Goal: Information Seeking & Learning: Learn about a topic

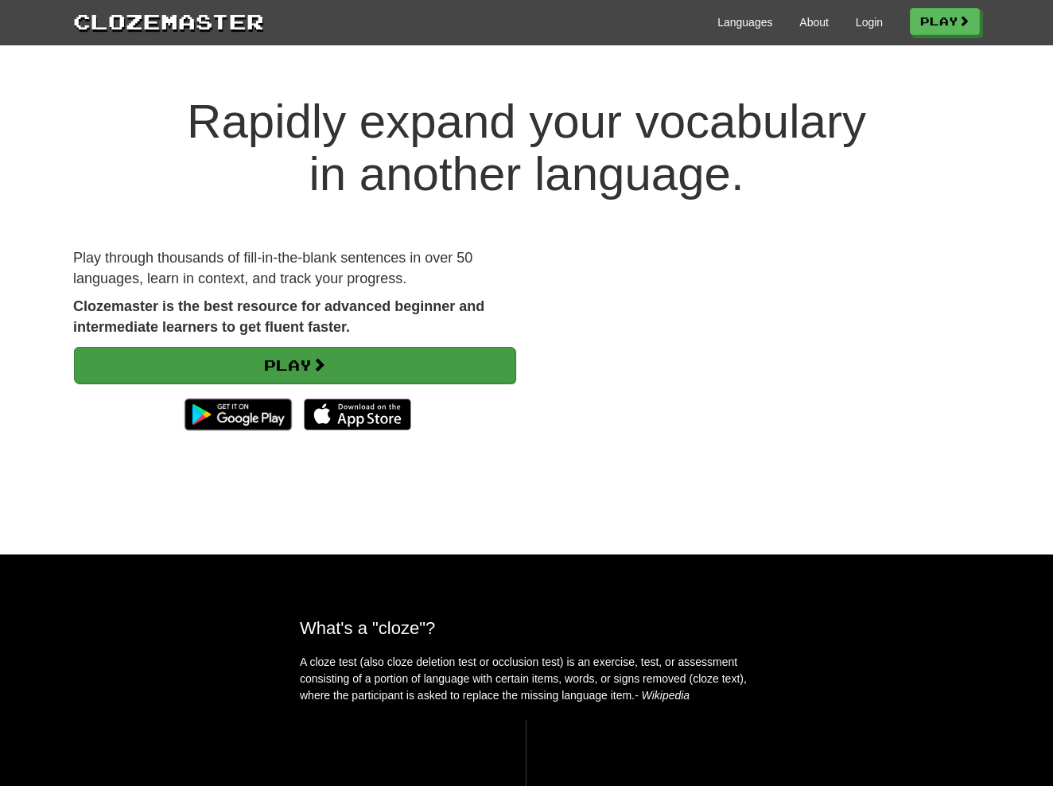
click at [313, 356] on link "Play" at bounding box center [294, 365] width 441 height 37
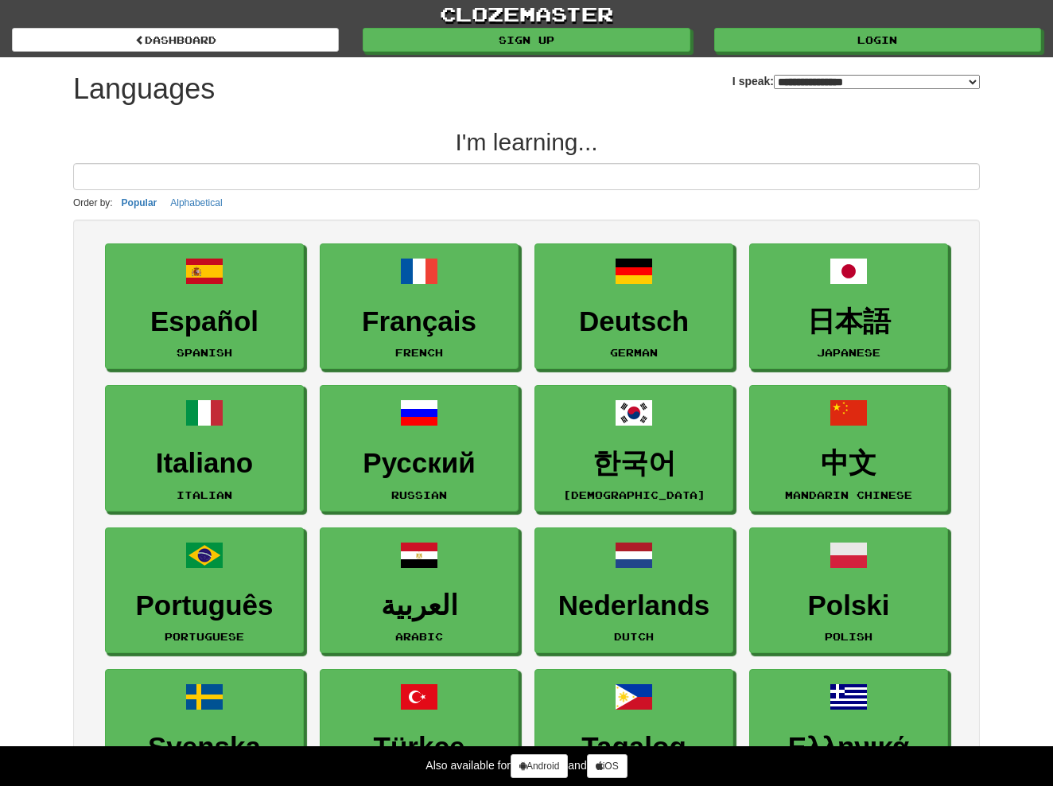
select select "*******"
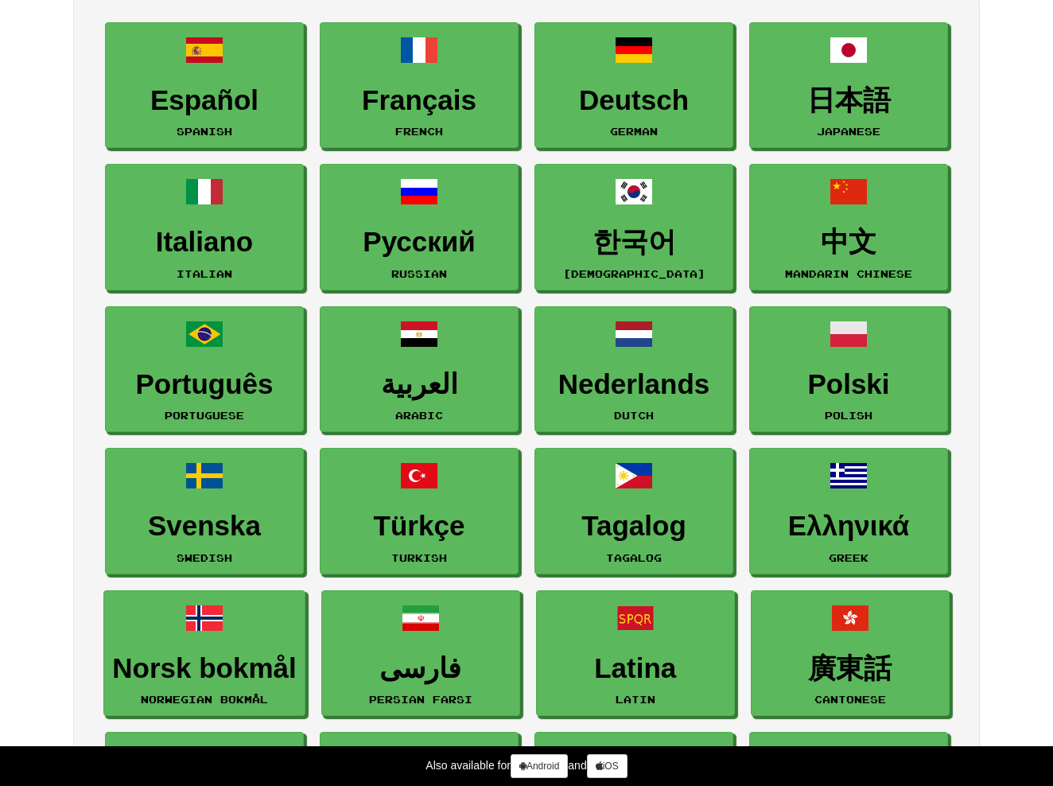
scroll to position [222, 0]
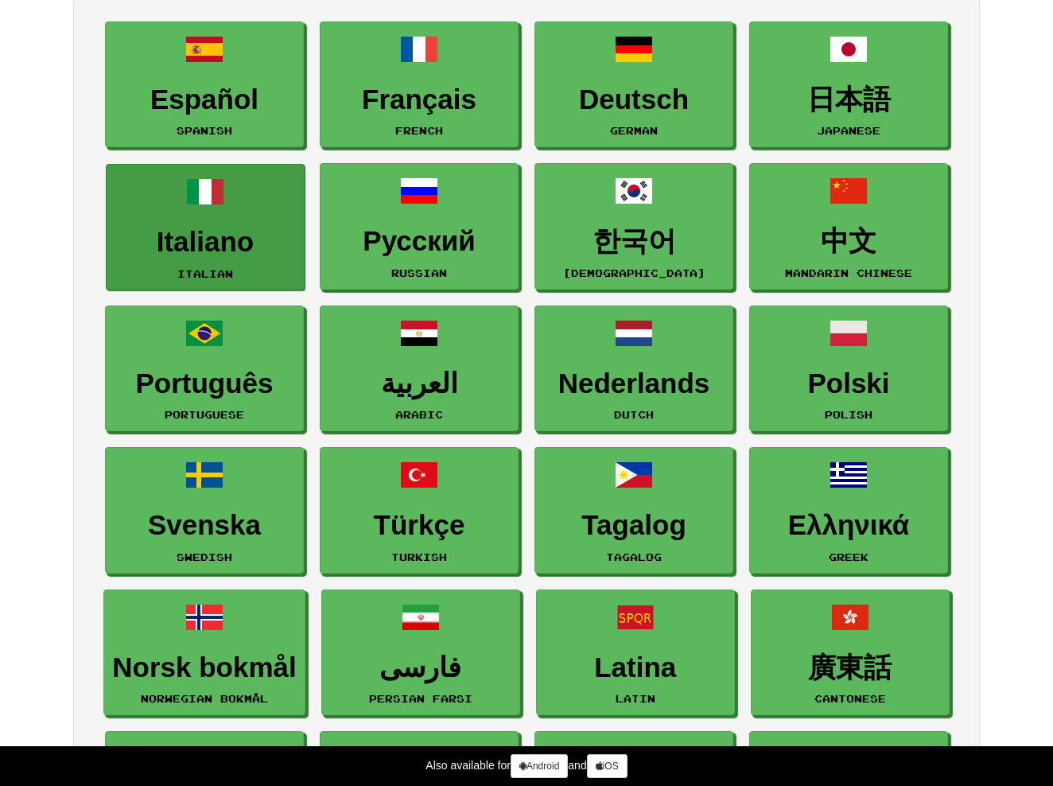
click at [209, 231] on h3 "Italiano" at bounding box center [205, 242] width 181 height 31
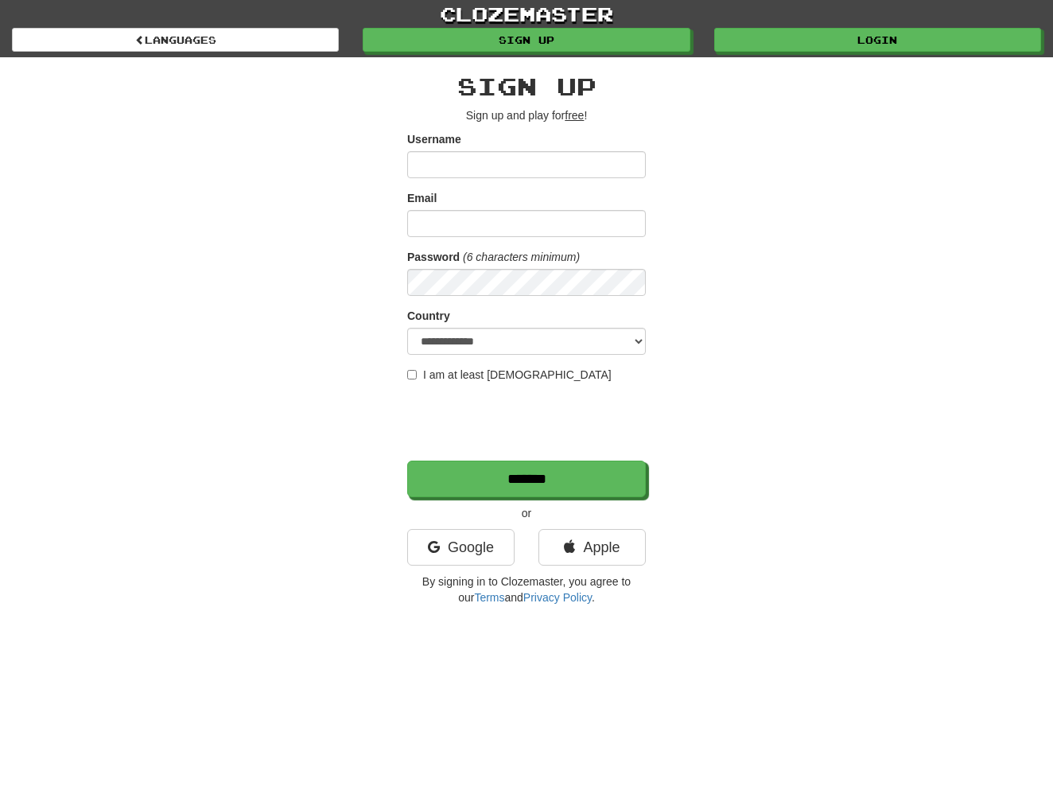
click at [548, 161] on input "Username" at bounding box center [526, 164] width 239 height 27
click at [577, 538] on link "Apple" at bounding box center [592, 547] width 107 height 37
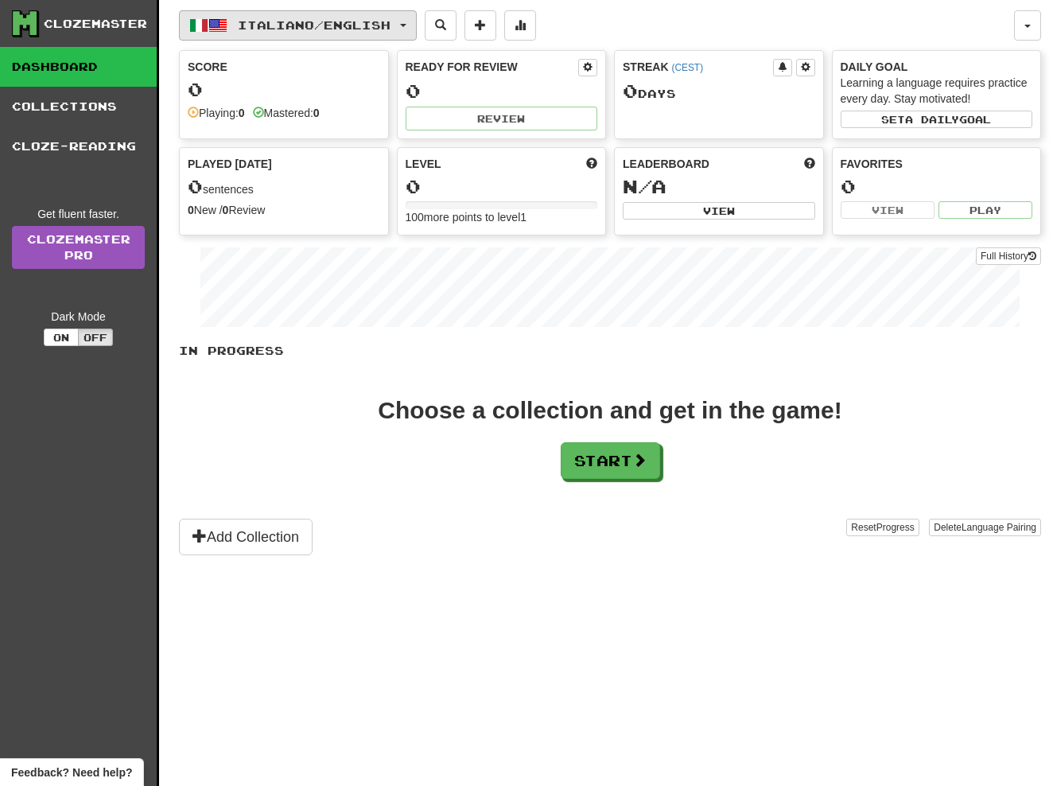
click at [376, 25] on span "Italiano / English" at bounding box center [314, 25] width 153 height 14
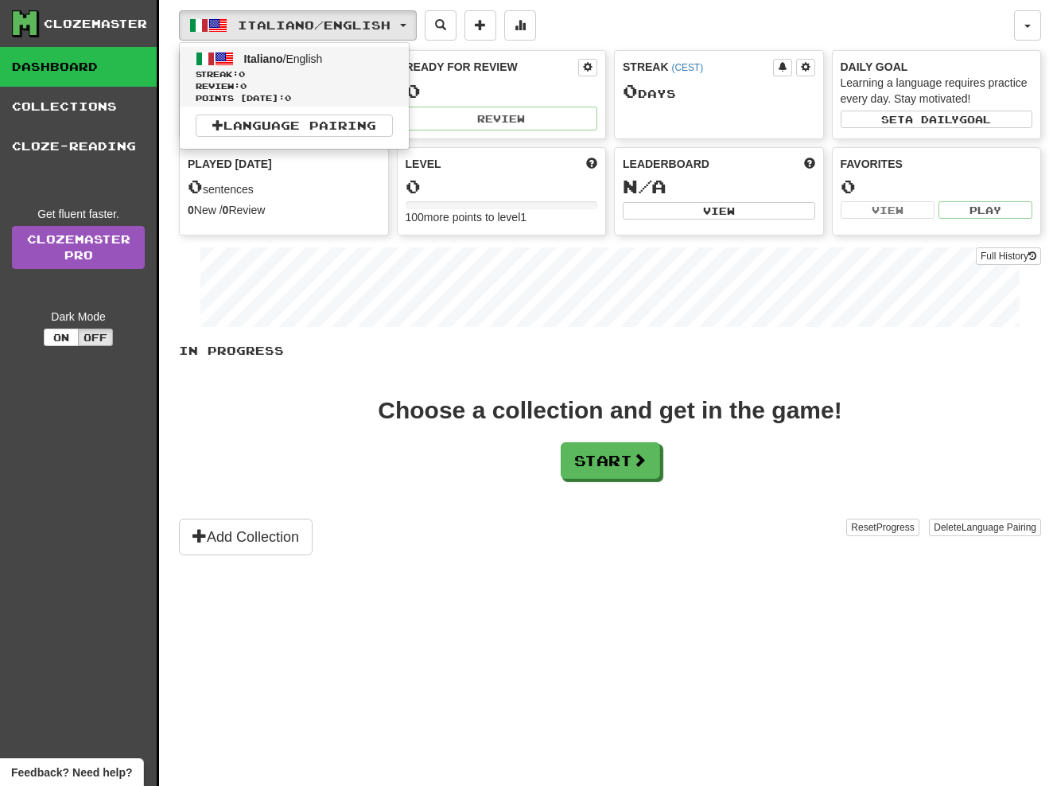
click at [258, 59] on span "Italiano" at bounding box center [263, 58] width 39 height 13
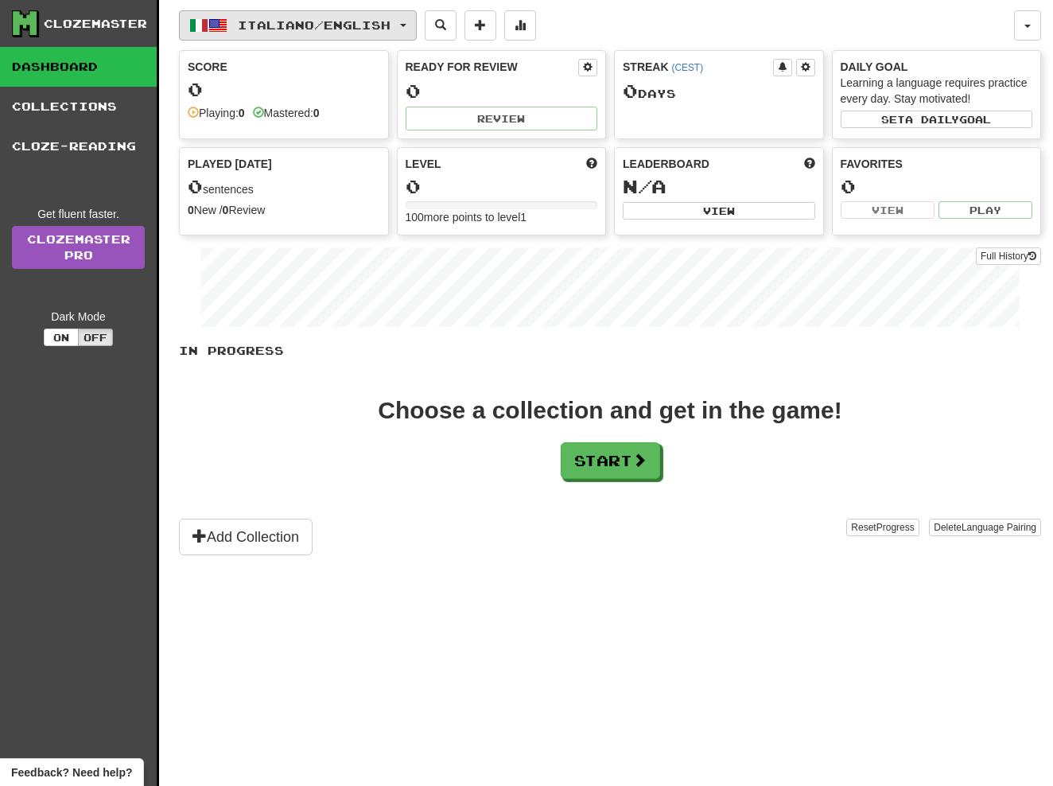
click at [252, 21] on span "Italiano / English" at bounding box center [314, 25] width 153 height 14
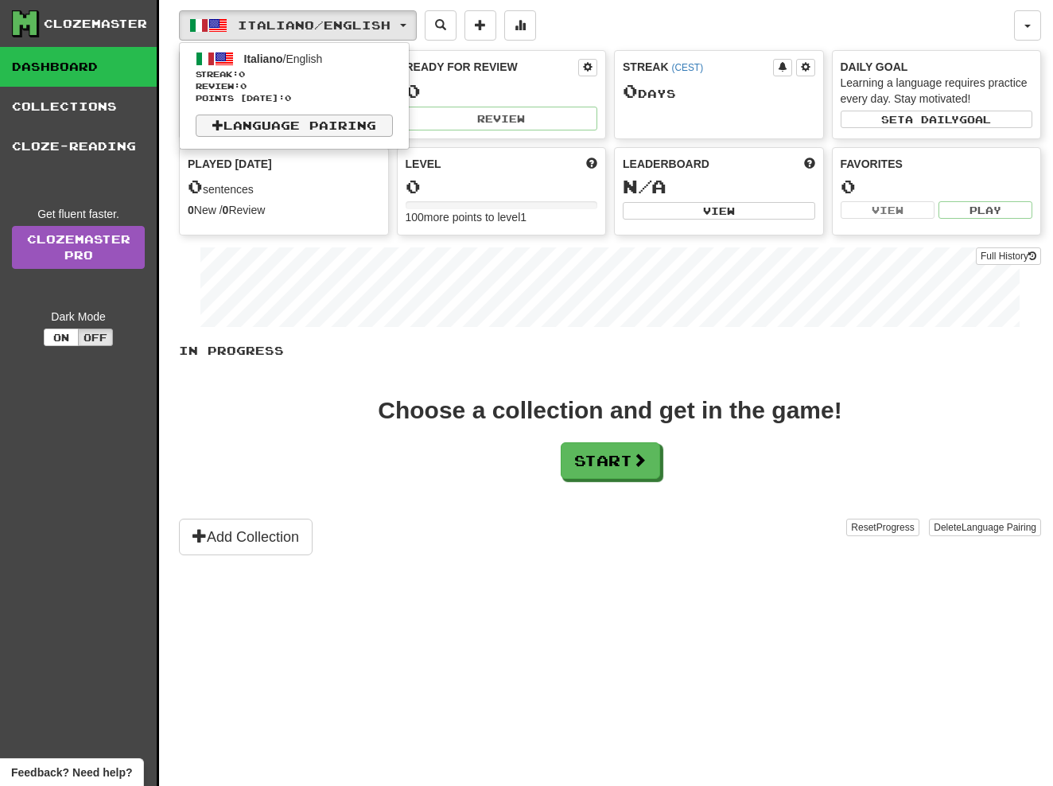
click at [300, 123] on link "Language Pairing" at bounding box center [294, 126] width 197 height 22
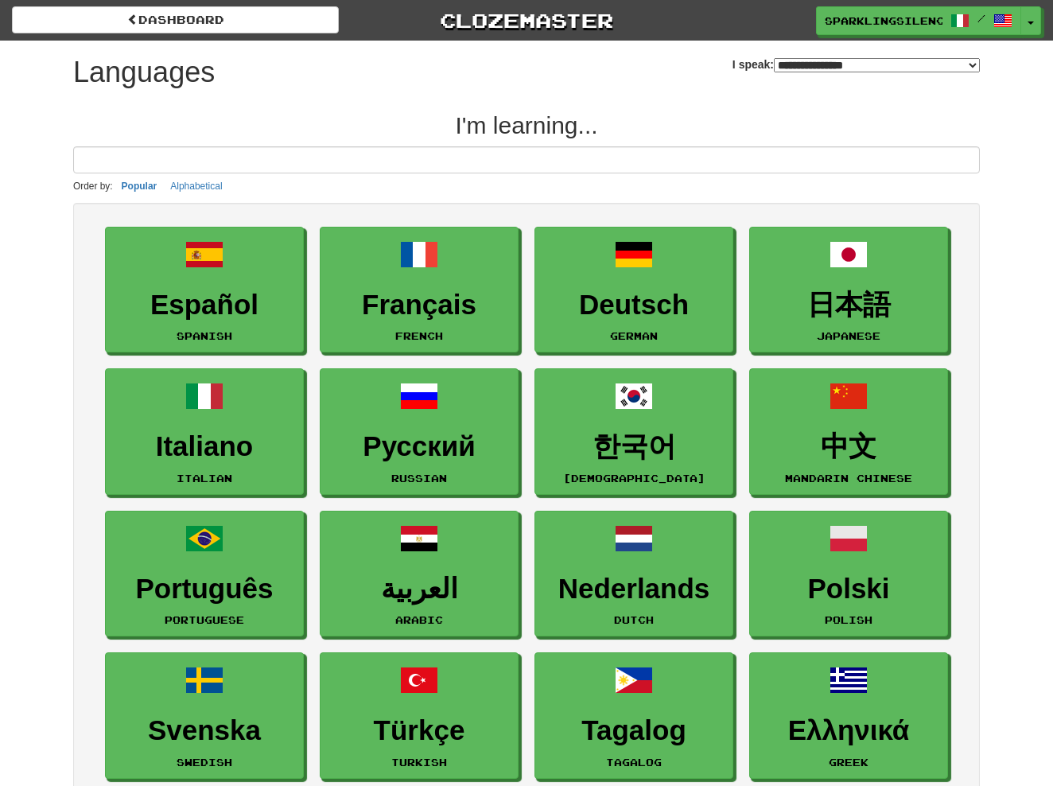
select select "*******"
click at [970, 18] on span "/" at bounding box center [982, 19] width 62 height 11
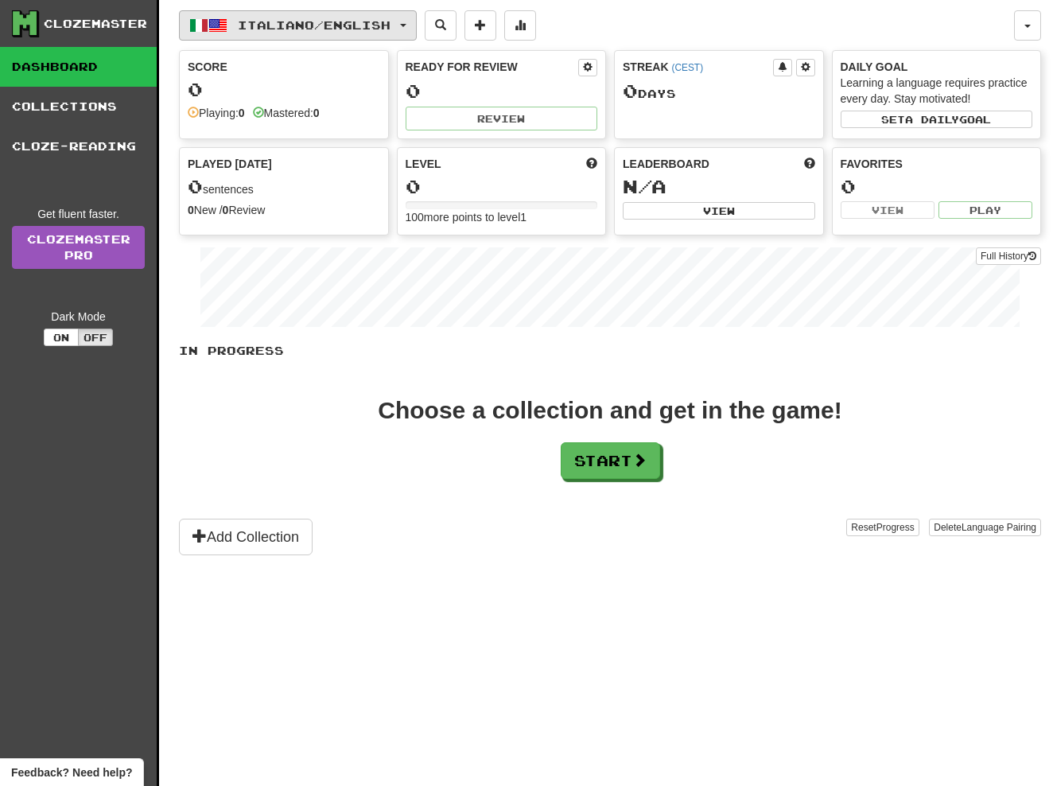
click at [409, 26] on button "Italiano / English" at bounding box center [298, 25] width 238 height 30
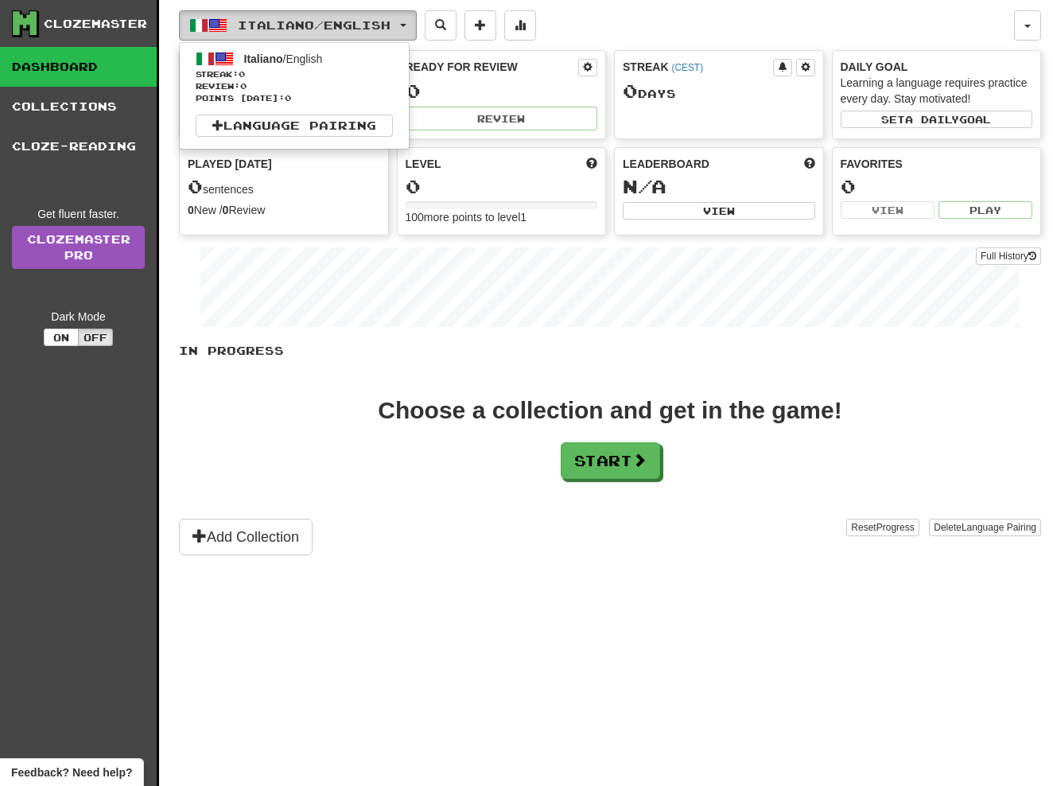
click at [406, 26] on span "button" at bounding box center [403, 25] width 6 height 3
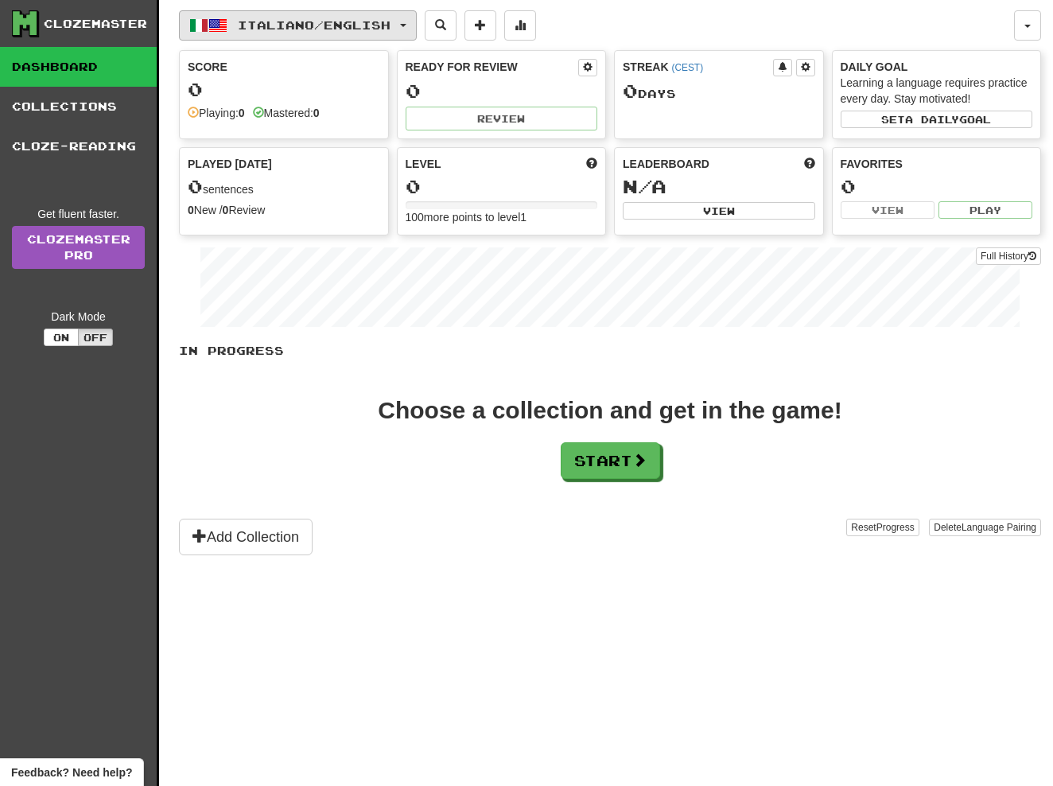
click at [372, 26] on span "Italiano / English" at bounding box center [314, 25] width 153 height 14
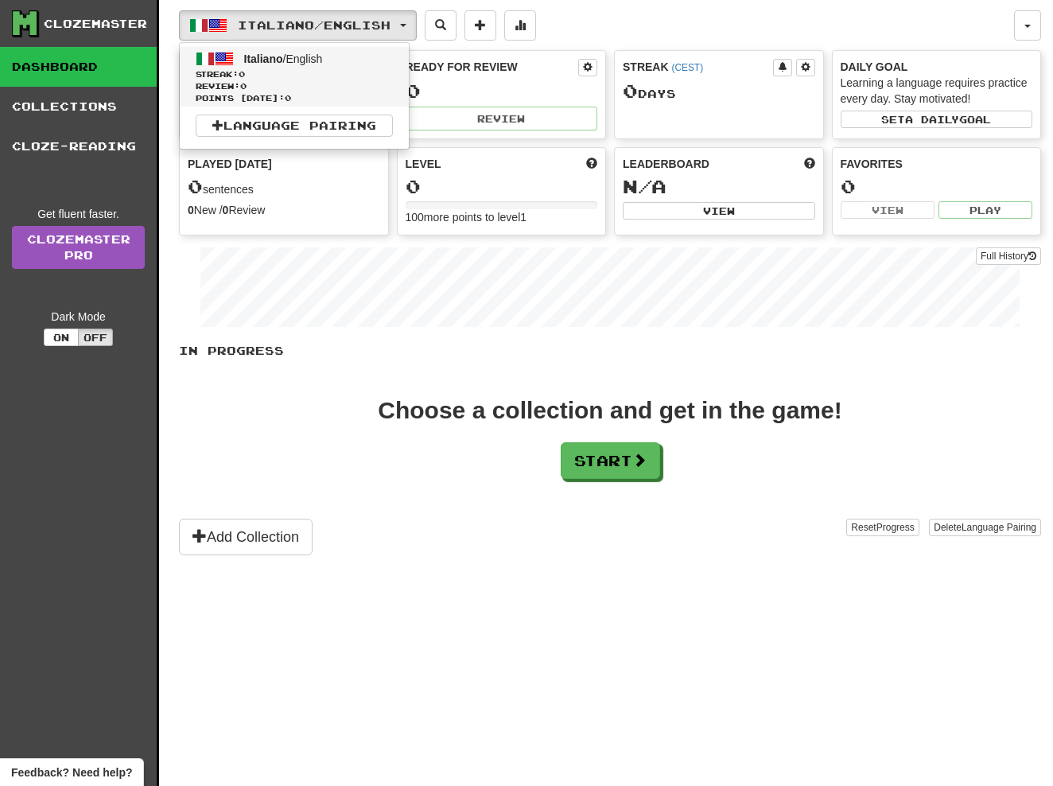
click at [328, 93] on span "Points today: 0" at bounding box center [294, 98] width 197 height 12
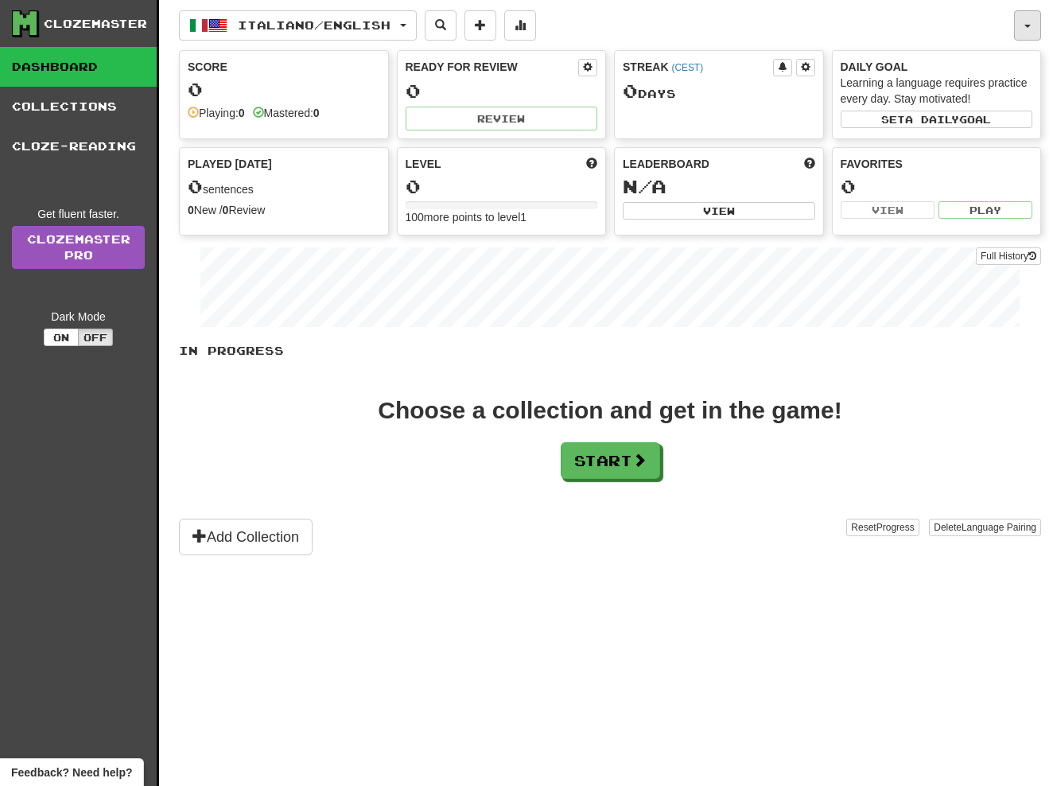
click at [1025, 32] on button "button" at bounding box center [1027, 25] width 27 height 30
click at [312, 37] on button "Italiano / English" at bounding box center [298, 25] width 238 height 30
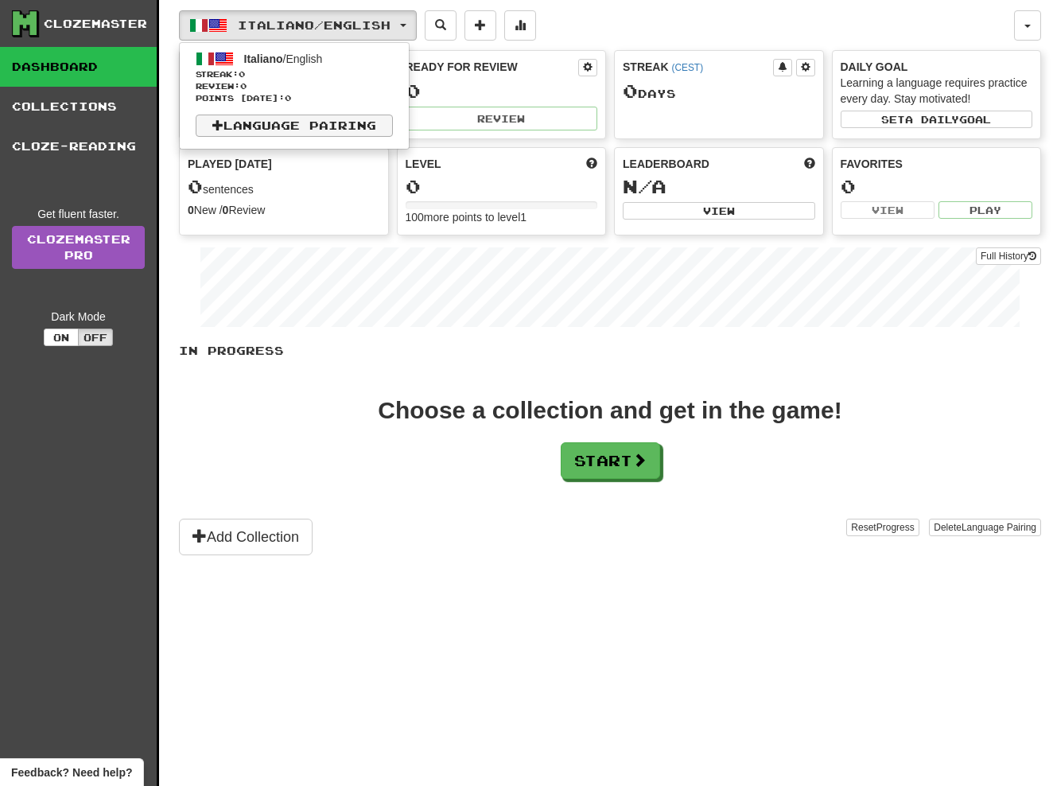
click at [271, 126] on link "Language Pairing" at bounding box center [294, 126] width 197 height 22
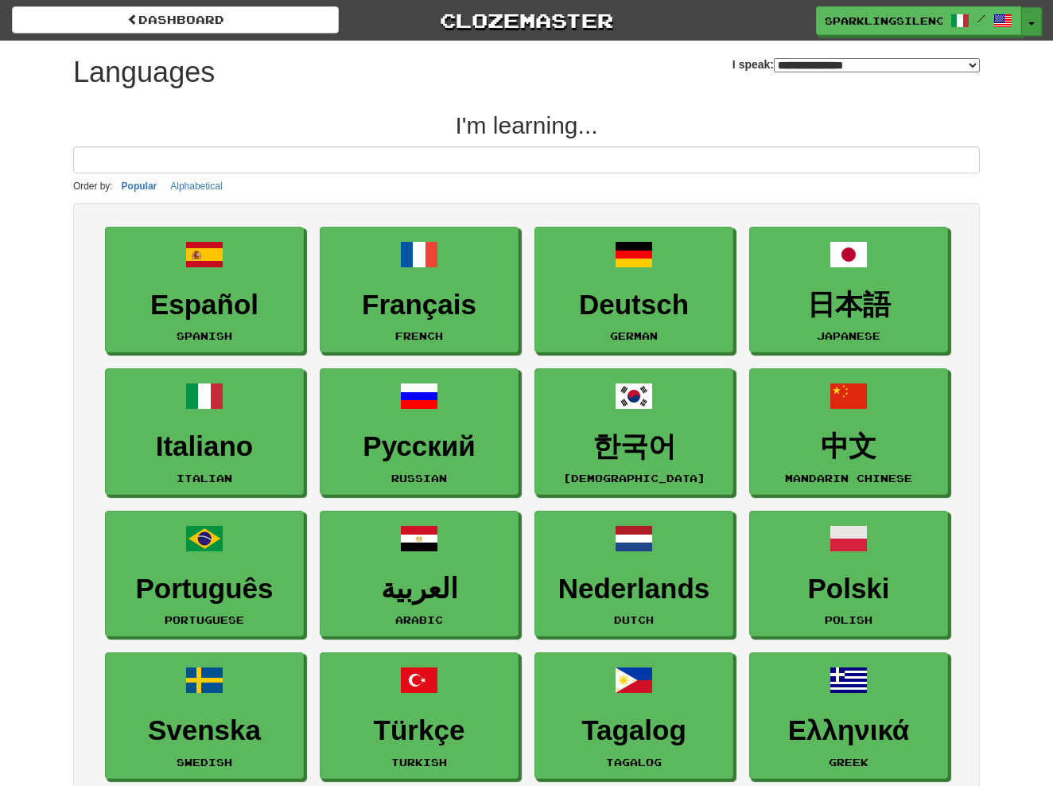
click at [1028, 22] on span "button" at bounding box center [1031, 23] width 6 height 3
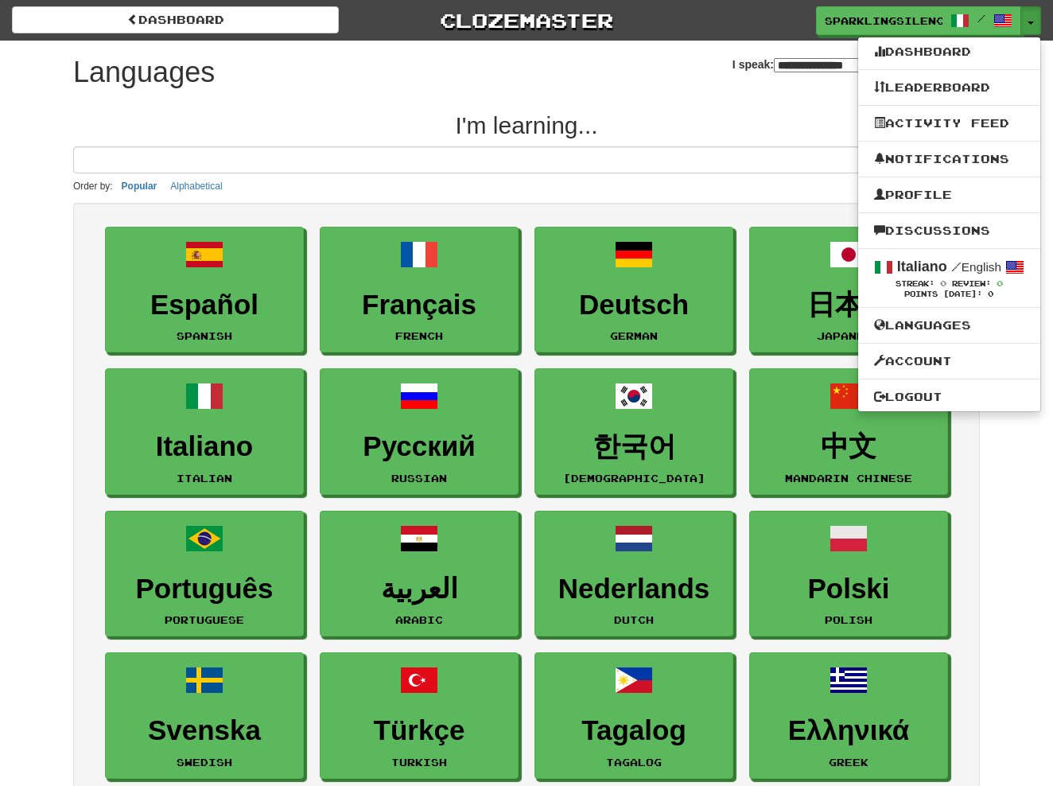
click at [764, 122] on h2 "I'm learning..." at bounding box center [526, 125] width 907 height 26
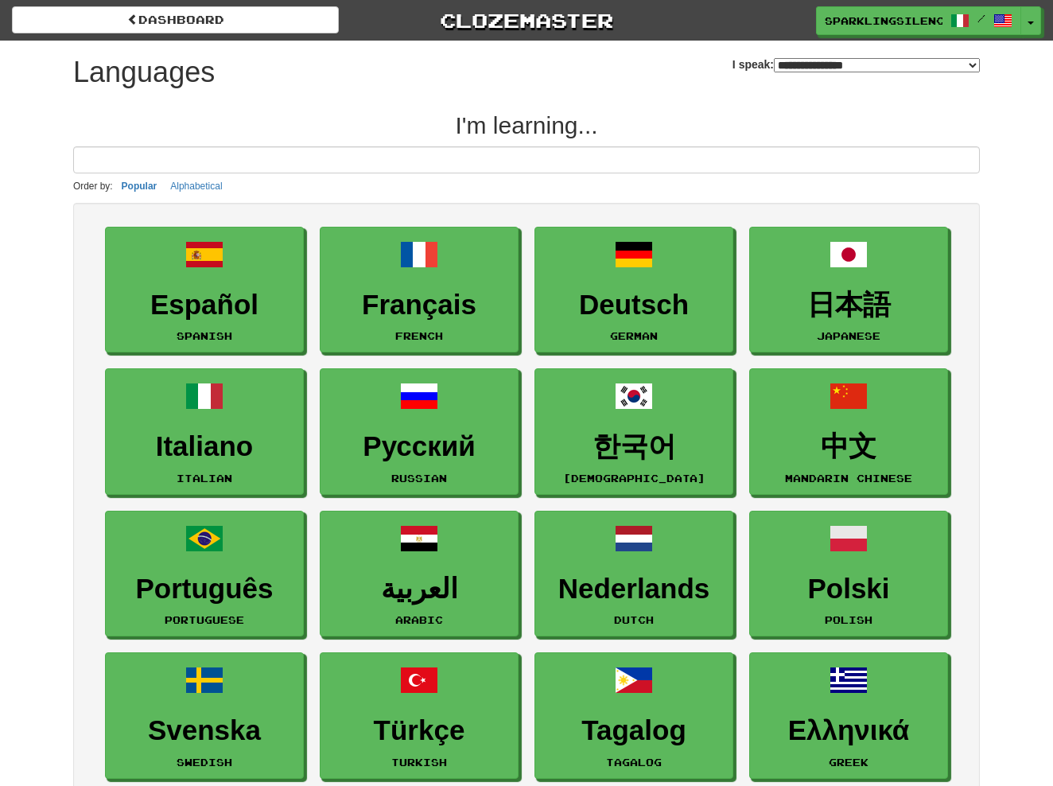
select select "**********"
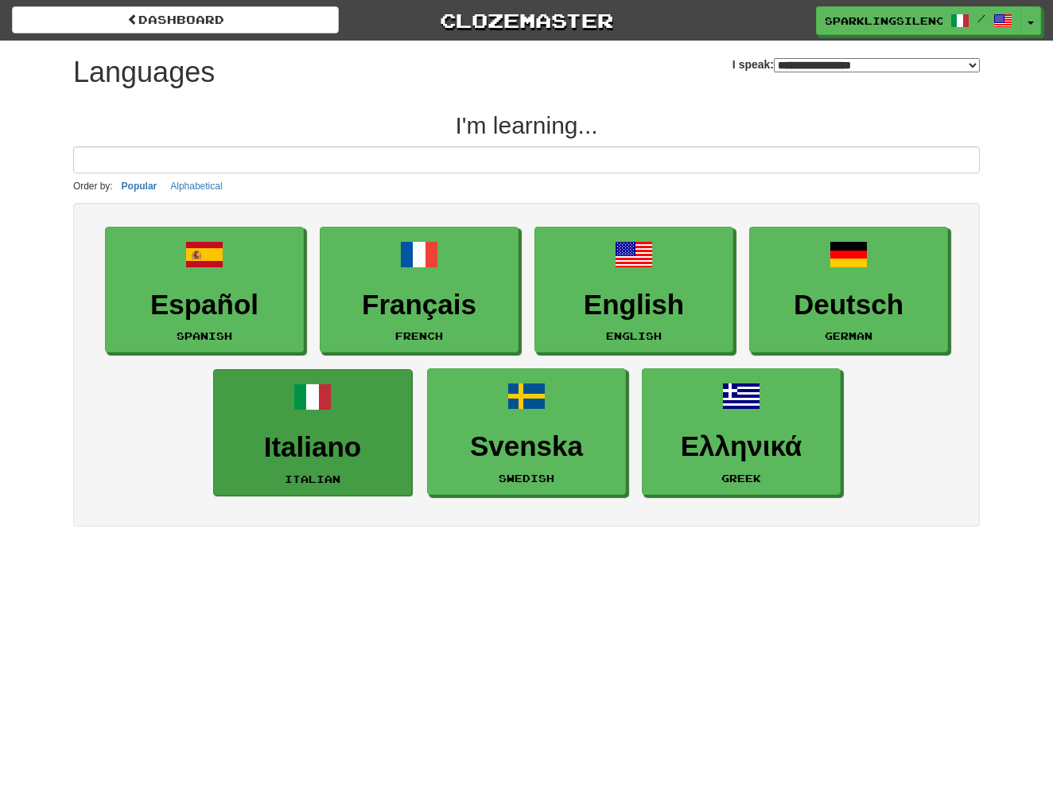
click at [315, 447] on h3 "Italiano" at bounding box center [312, 447] width 181 height 31
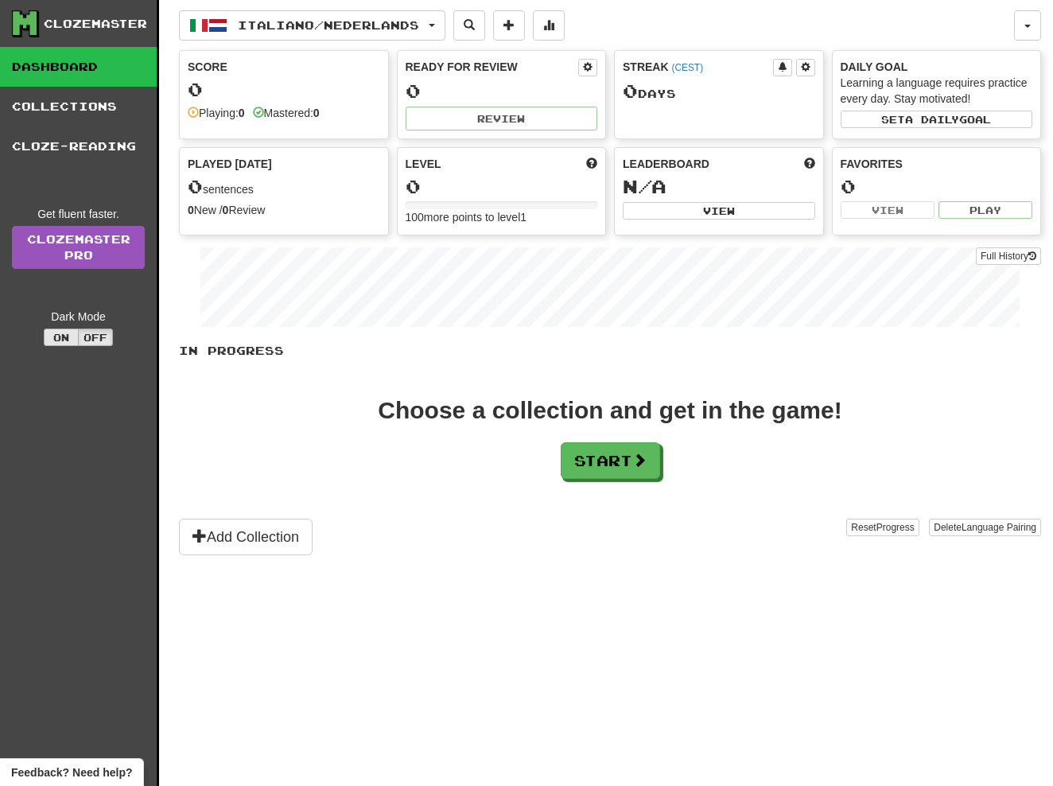
click at [66, 340] on button "On" at bounding box center [61, 337] width 35 height 17
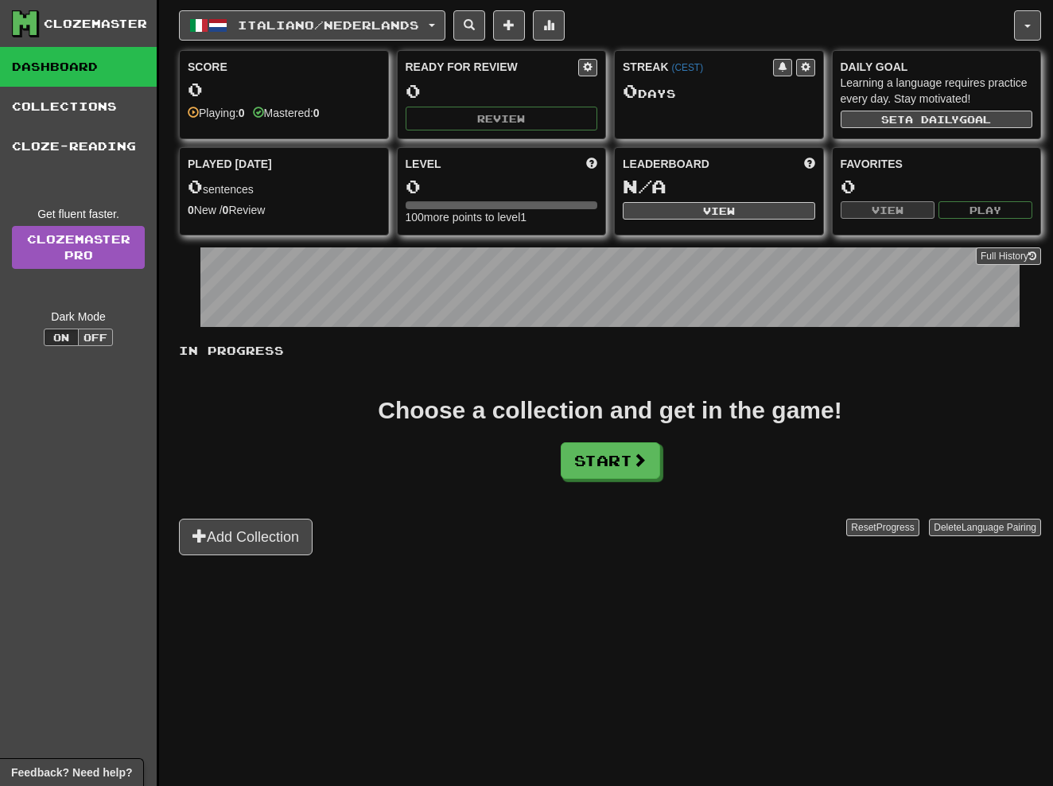
click at [96, 340] on button "Off" at bounding box center [95, 337] width 35 height 17
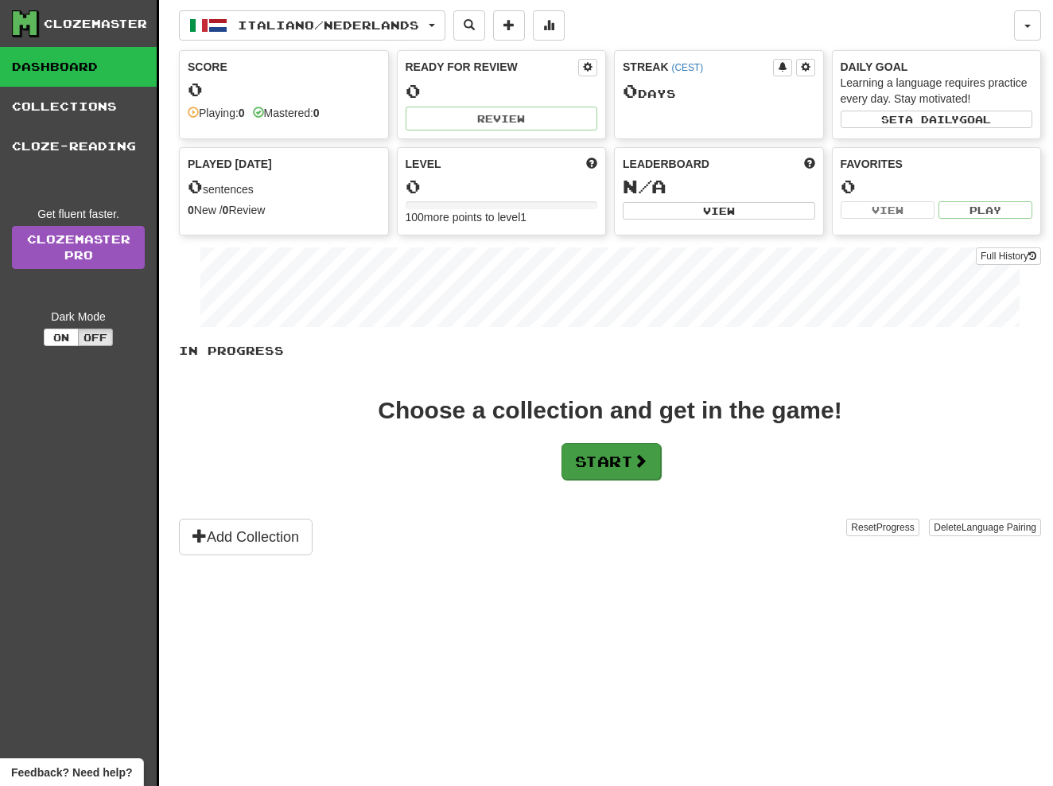
click at [612, 465] on button "Start" at bounding box center [611, 461] width 99 height 37
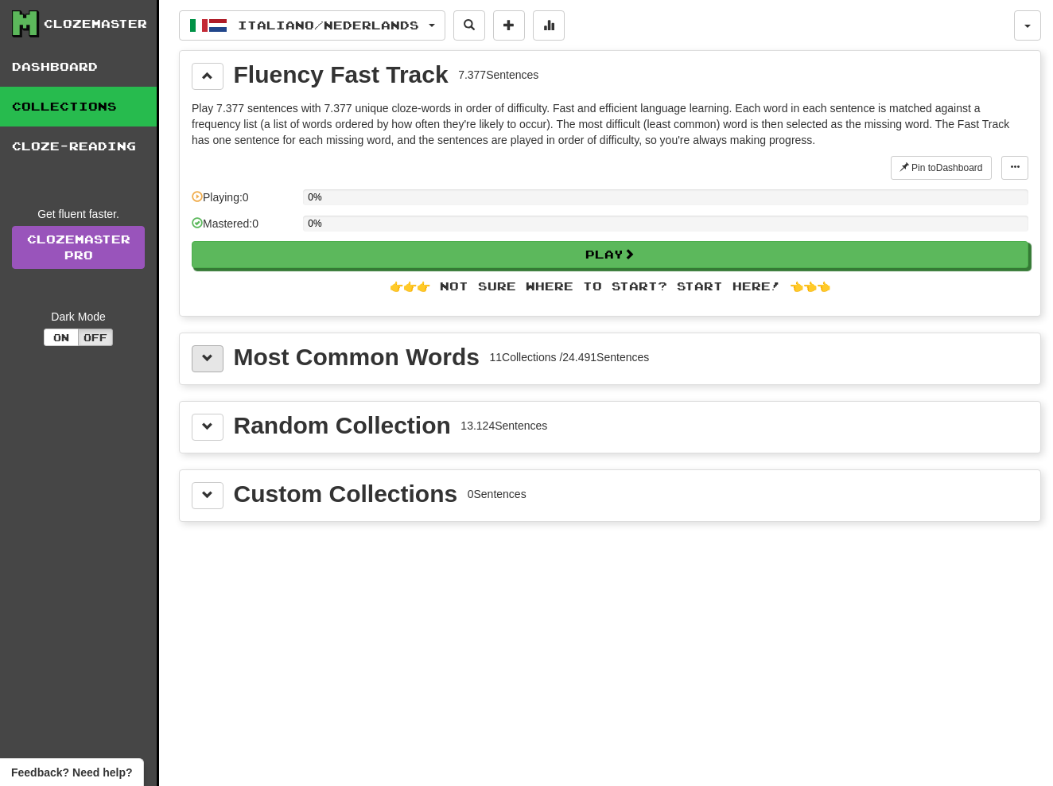
click at [216, 353] on button at bounding box center [208, 358] width 32 height 27
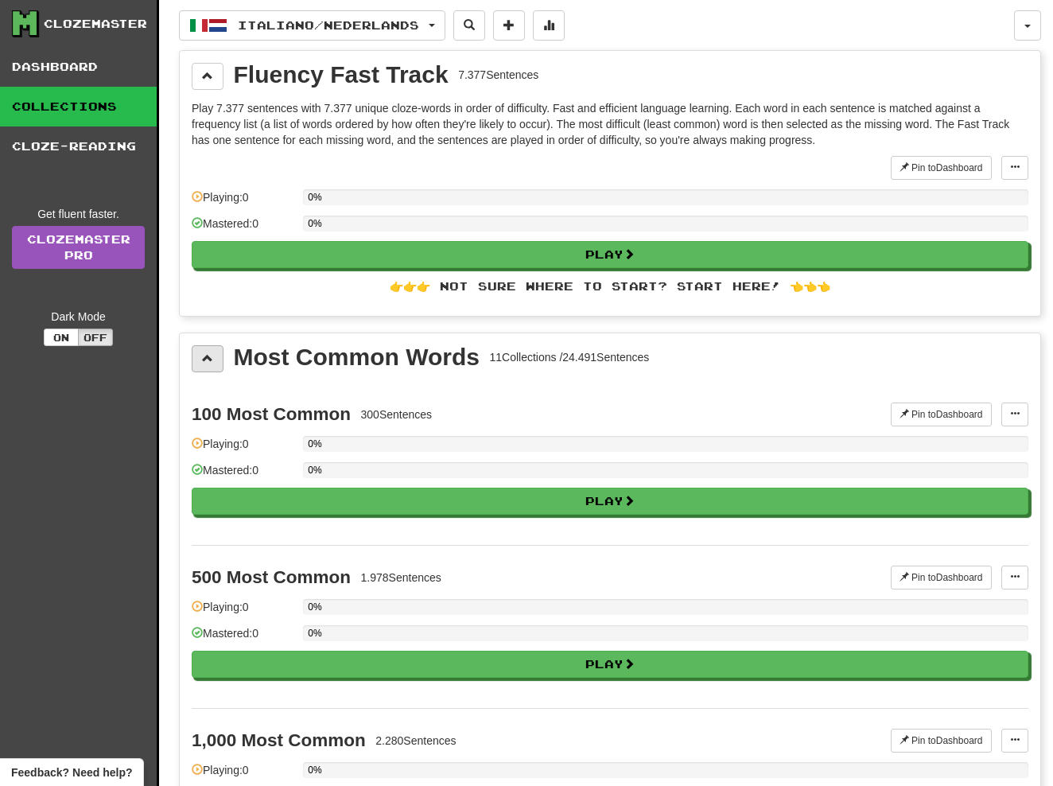
click at [216, 353] on button at bounding box center [208, 358] width 32 height 27
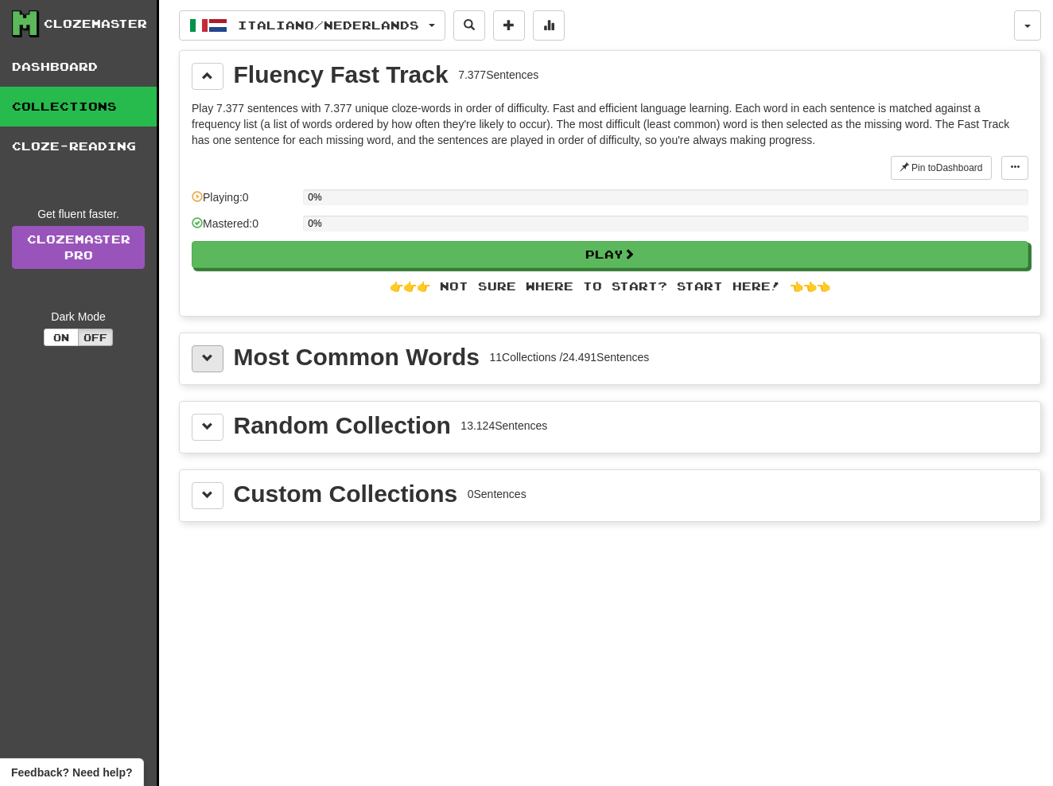
click at [216, 353] on button at bounding box center [208, 358] width 32 height 27
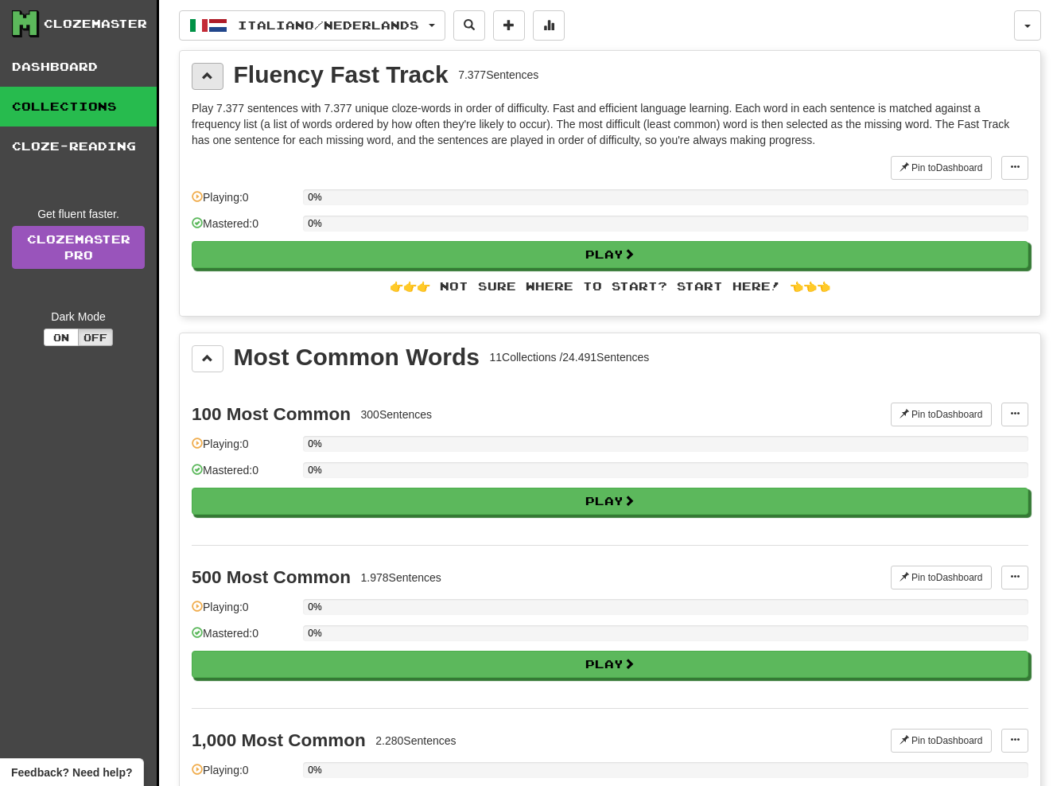
click at [214, 76] on button at bounding box center [208, 76] width 32 height 27
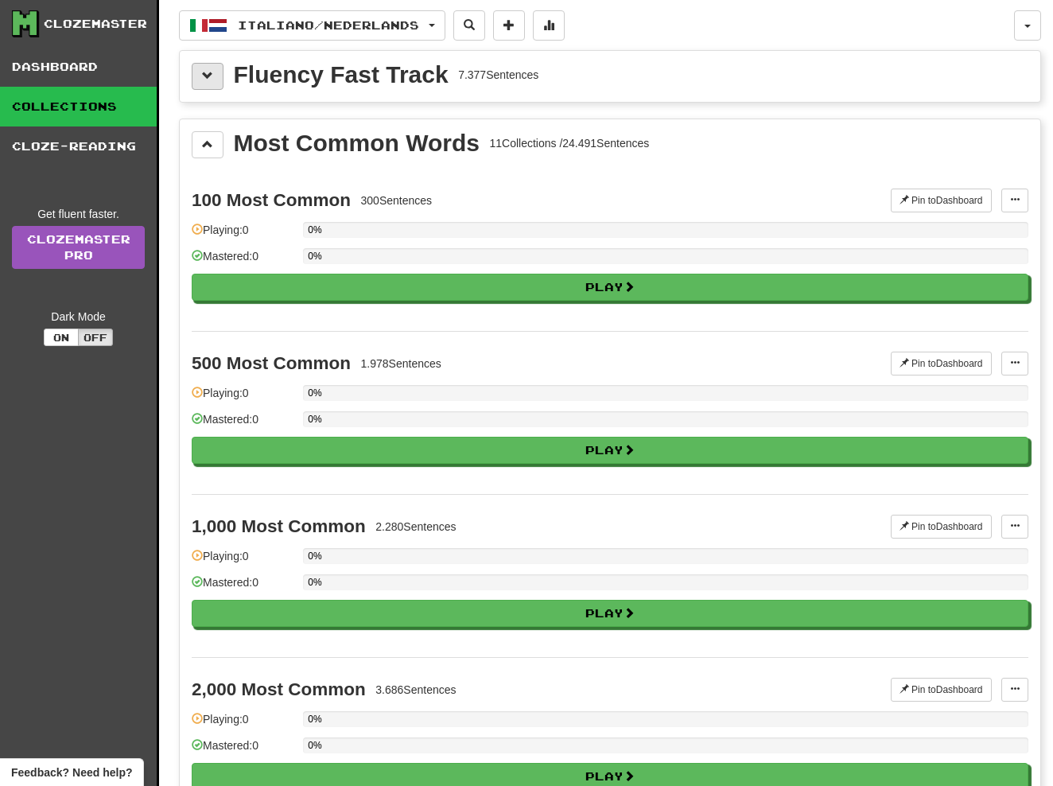
click at [214, 76] on button at bounding box center [208, 76] width 32 height 27
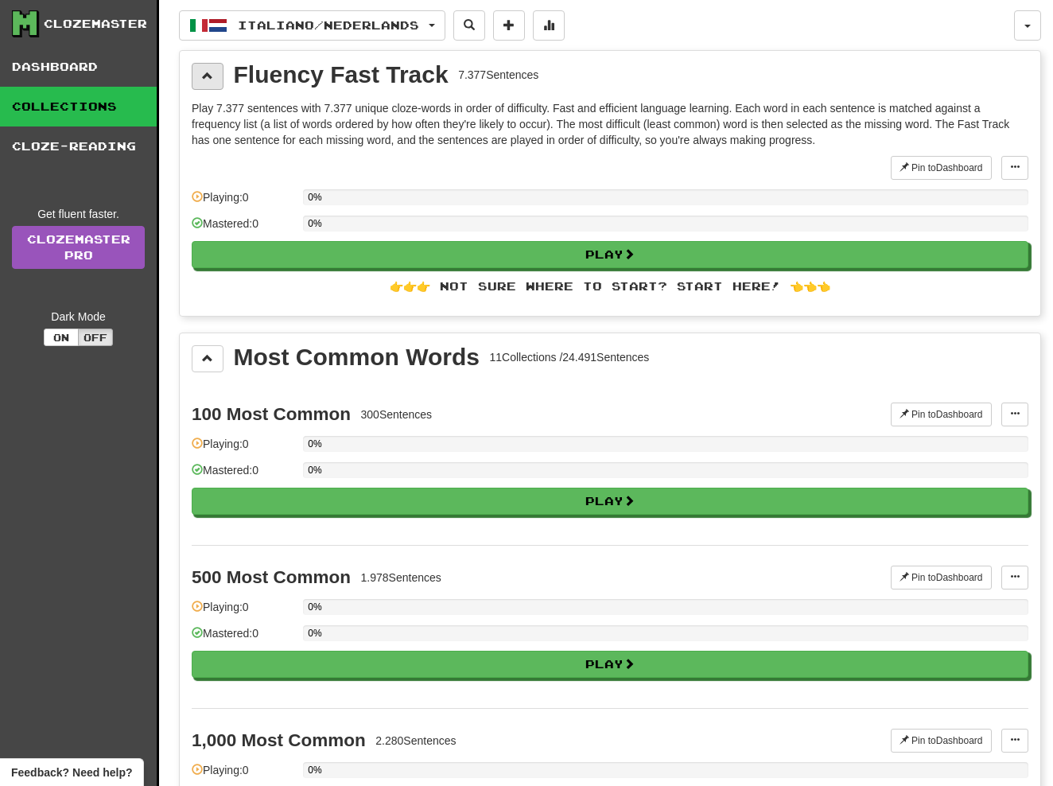
click at [214, 76] on button at bounding box center [208, 76] width 32 height 27
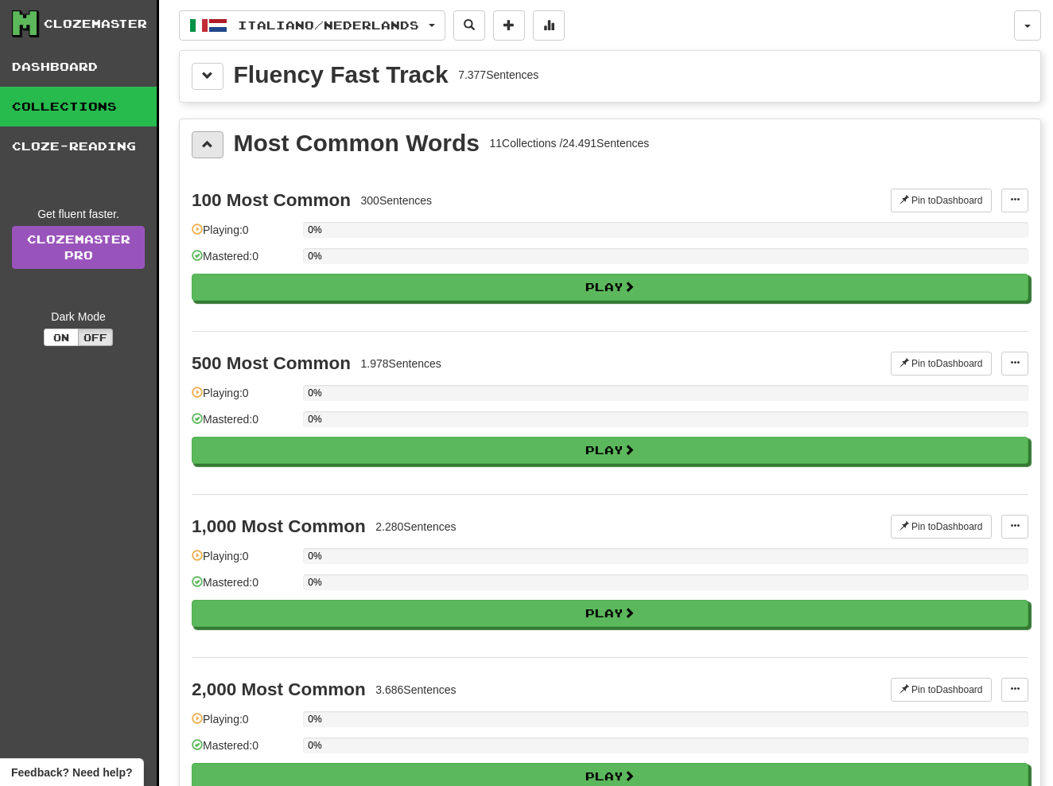
click at [209, 144] on span at bounding box center [207, 143] width 11 height 11
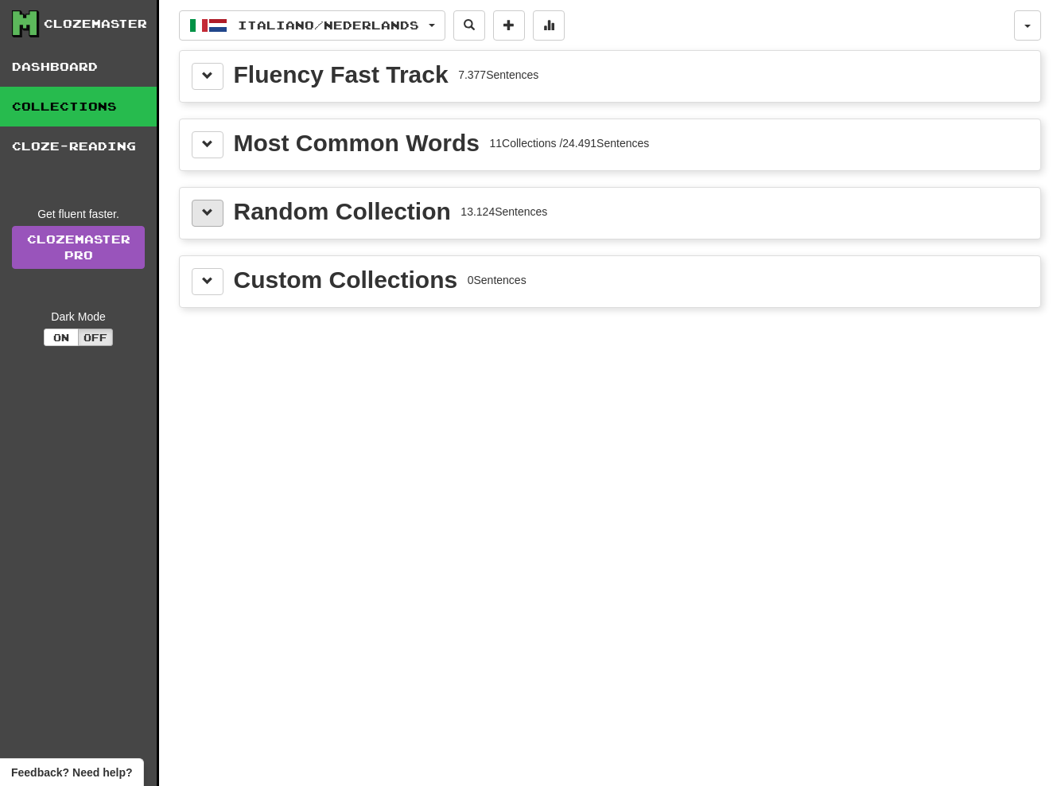
click at [213, 208] on button at bounding box center [208, 213] width 32 height 27
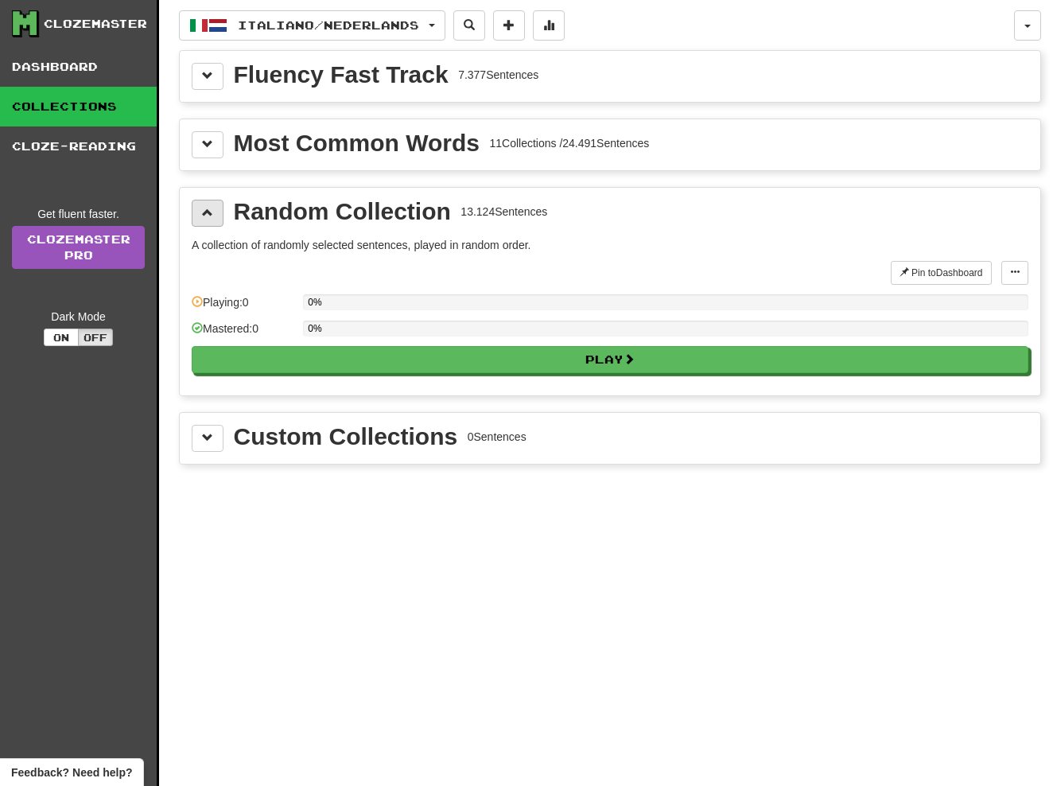
click at [213, 213] on button at bounding box center [208, 213] width 32 height 27
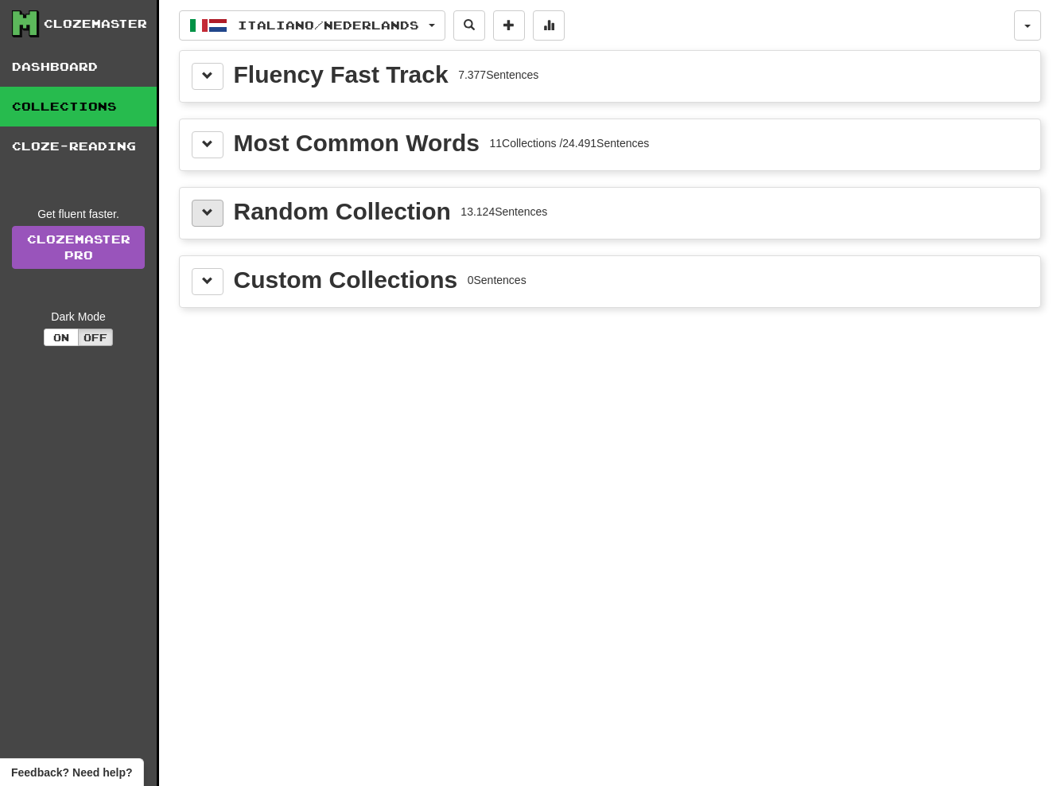
click at [213, 213] on button at bounding box center [208, 213] width 32 height 27
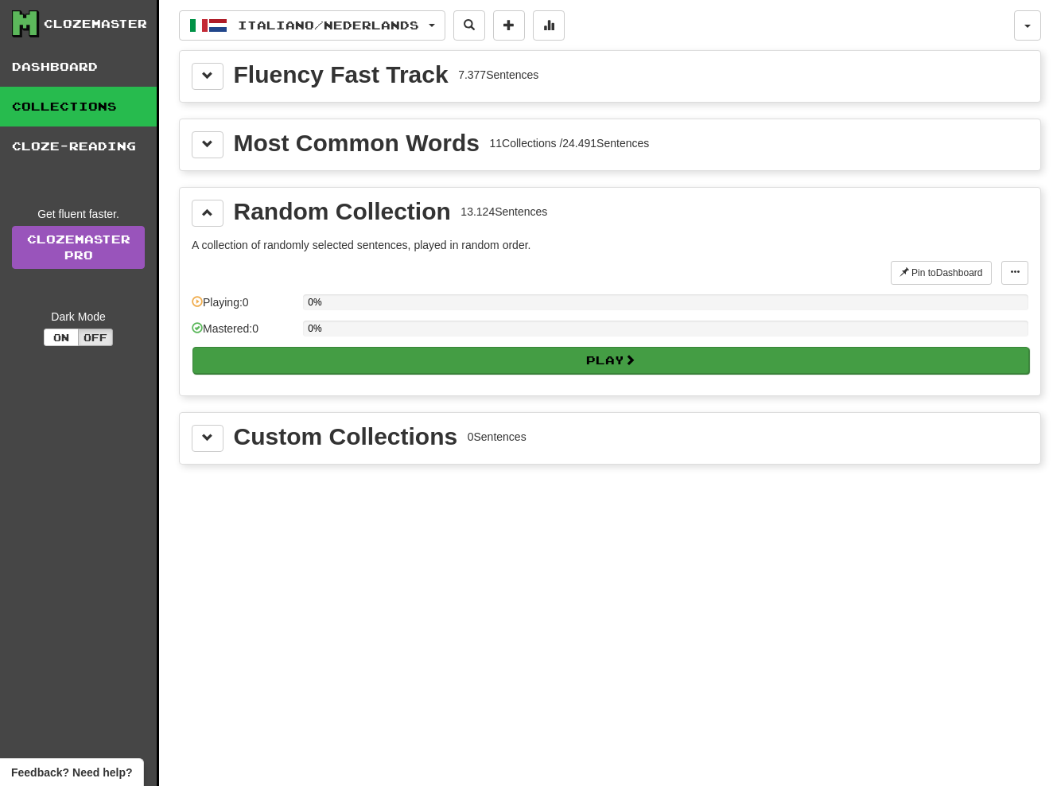
click at [329, 367] on button "Play" at bounding box center [610, 360] width 837 height 27
select select "**"
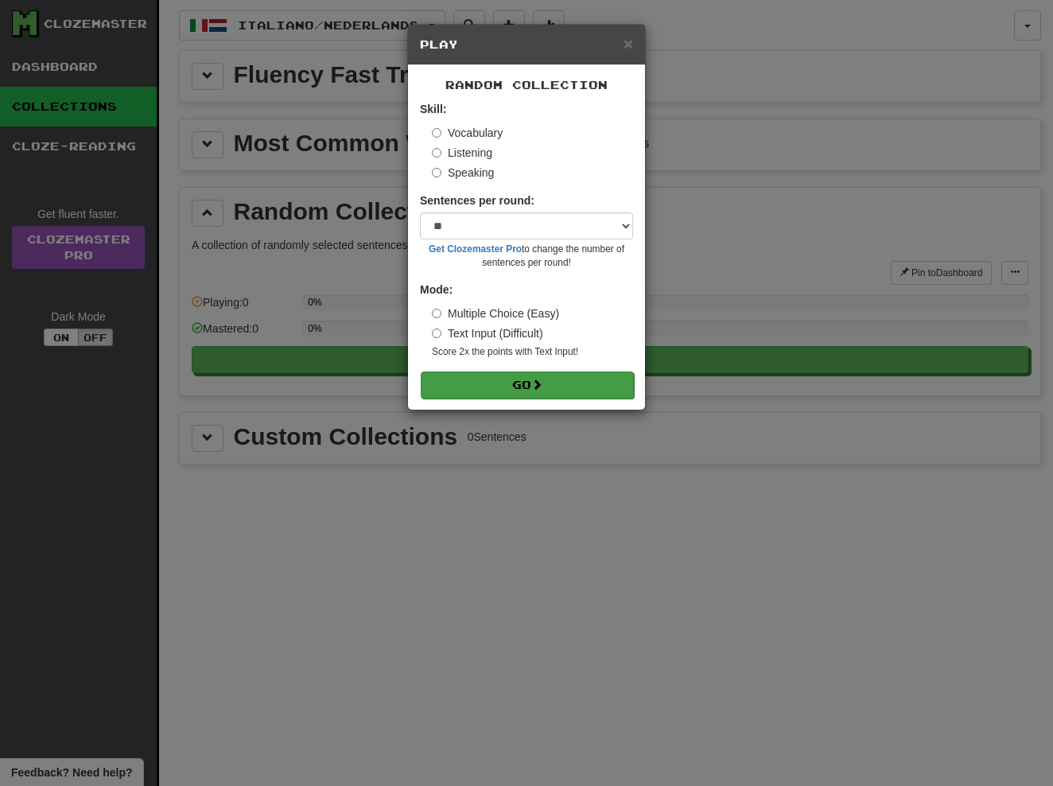
click at [492, 387] on button "Go" at bounding box center [527, 384] width 213 height 27
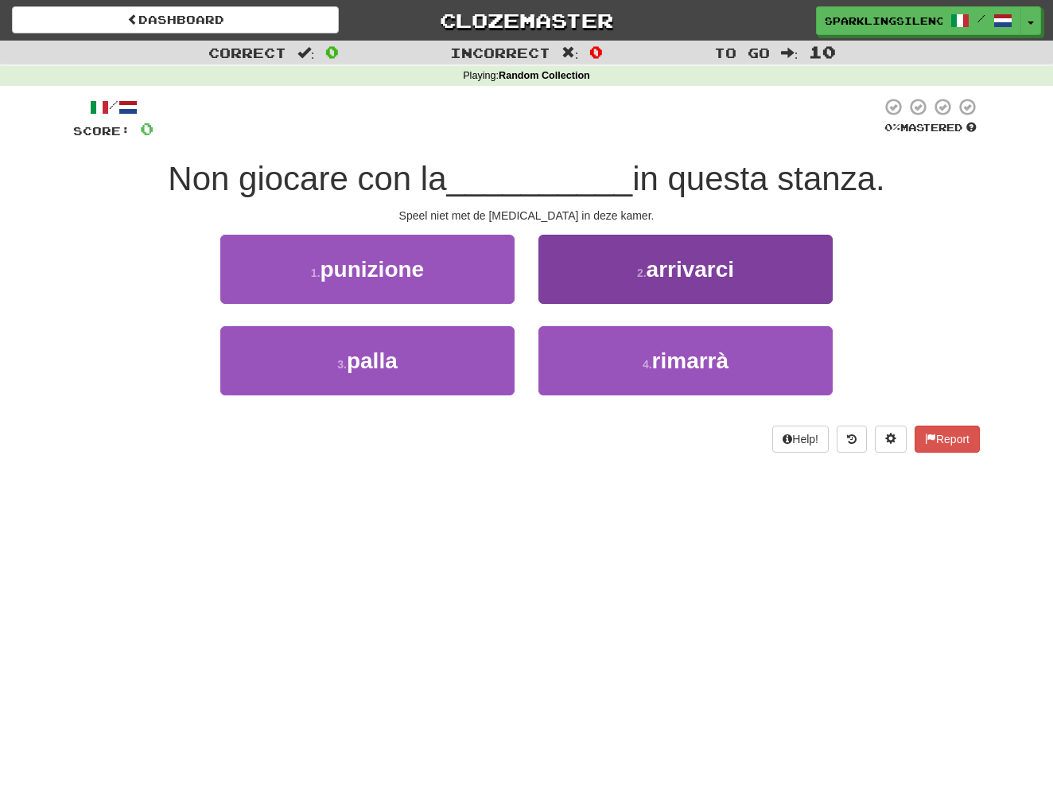
click at [667, 273] on span "arrivarci" at bounding box center [691, 269] width 88 height 25
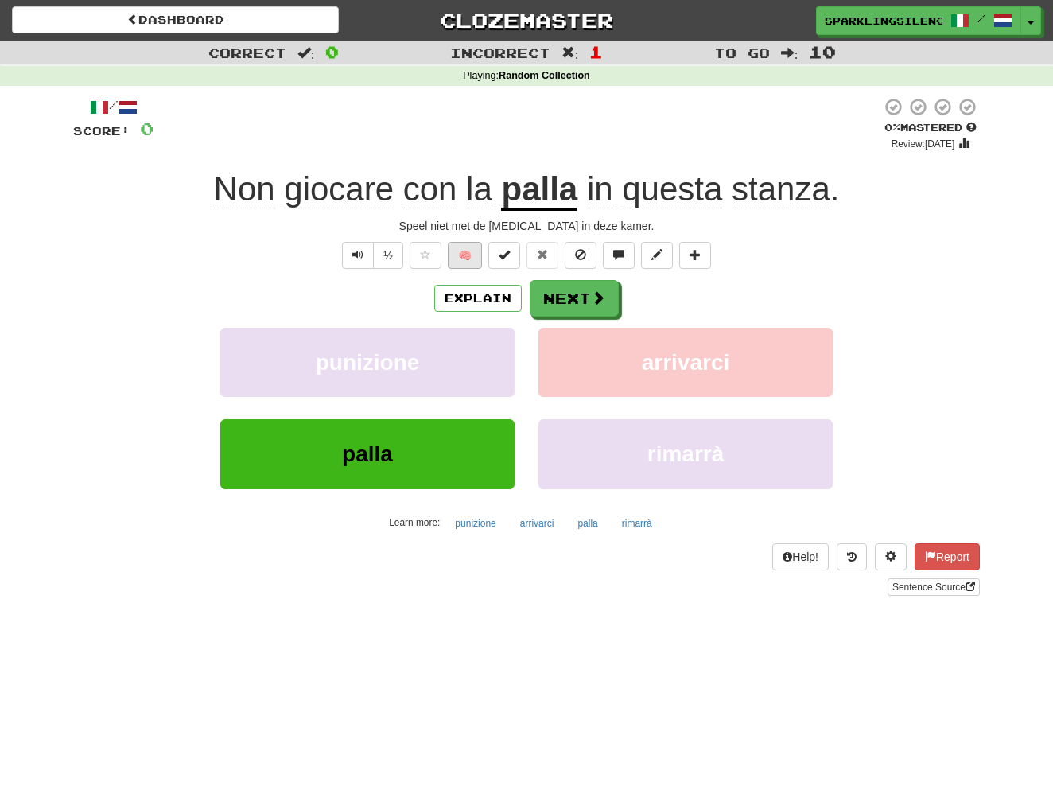
click at [458, 251] on button "🧠" at bounding box center [465, 255] width 34 height 27
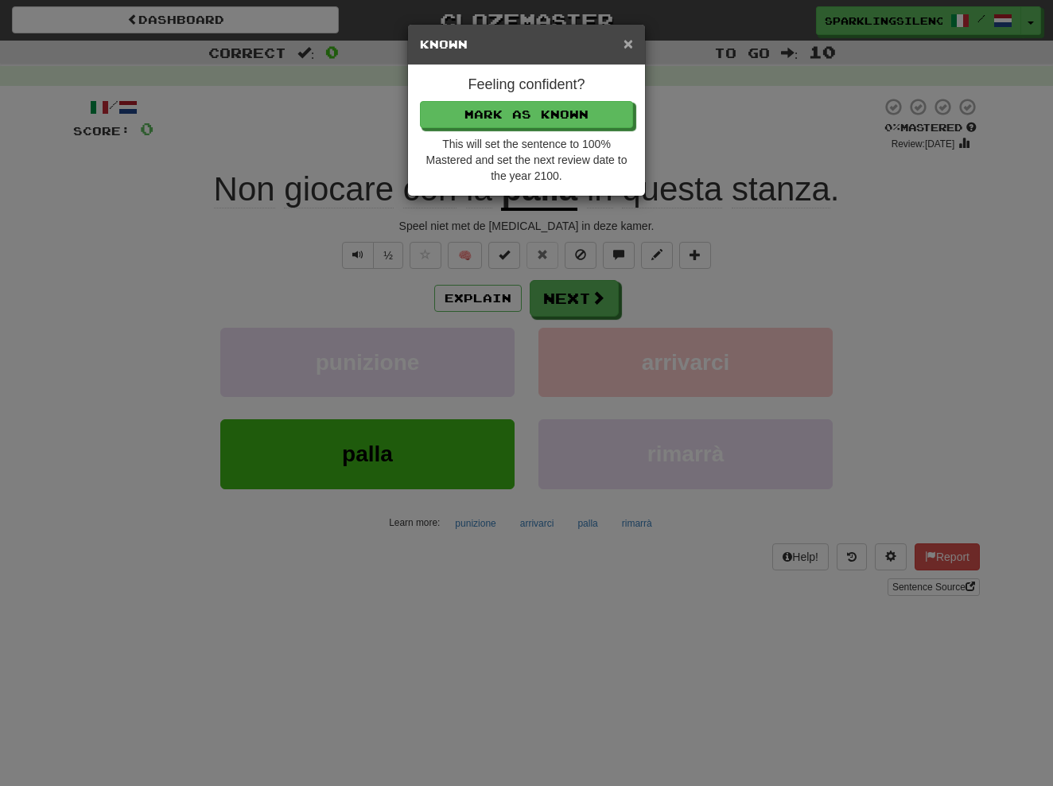
click at [630, 42] on span "×" at bounding box center [629, 43] width 10 height 18
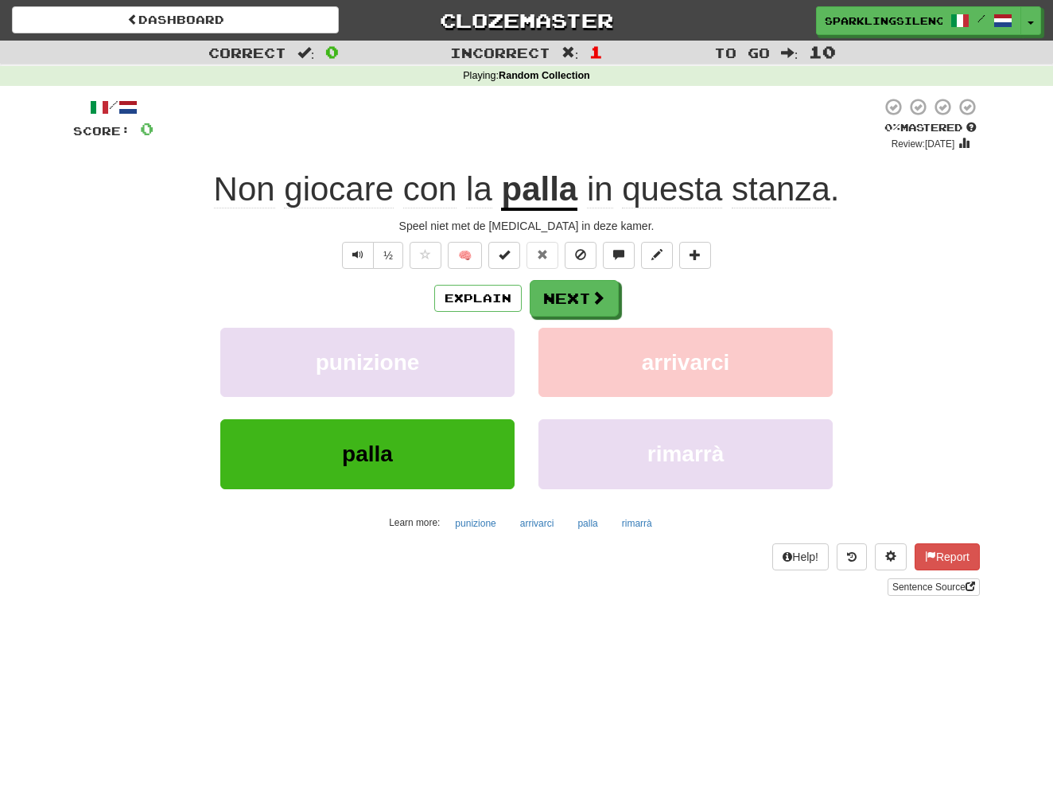
click at [449, 446] on button "palla" at bounding box center [367, 453] width 294 height 69
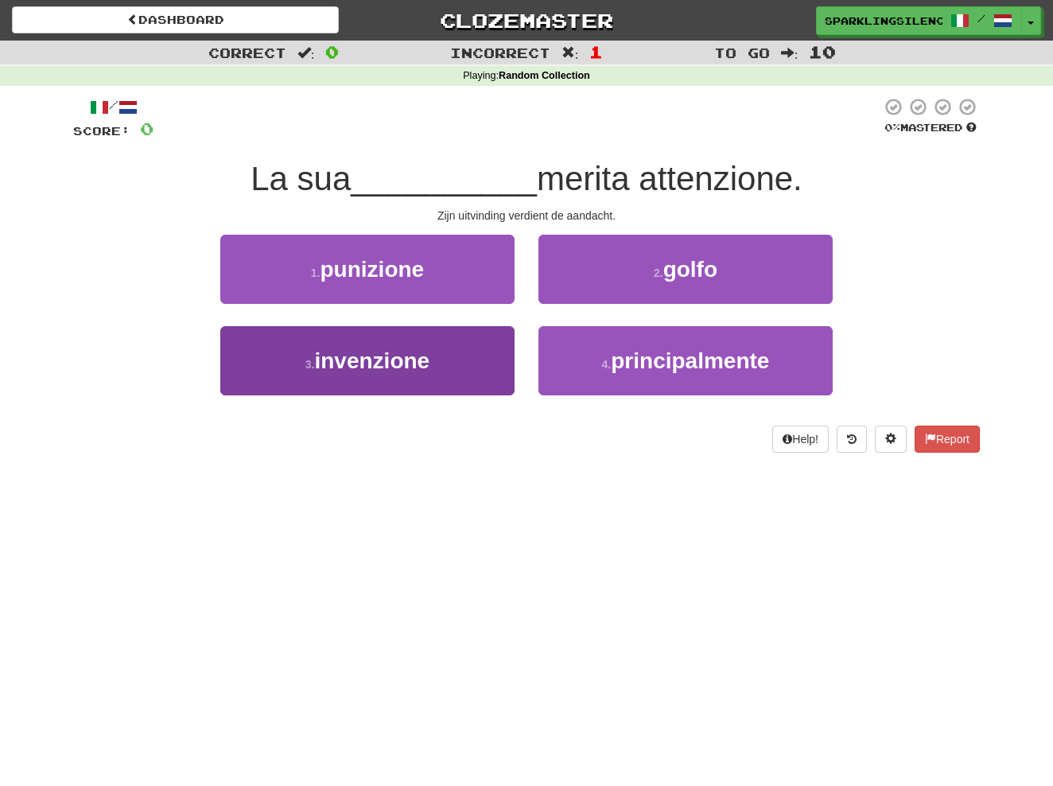
click at [406, 367] on span "invenzione" at bounding box center [371, 360] width 115 height 25
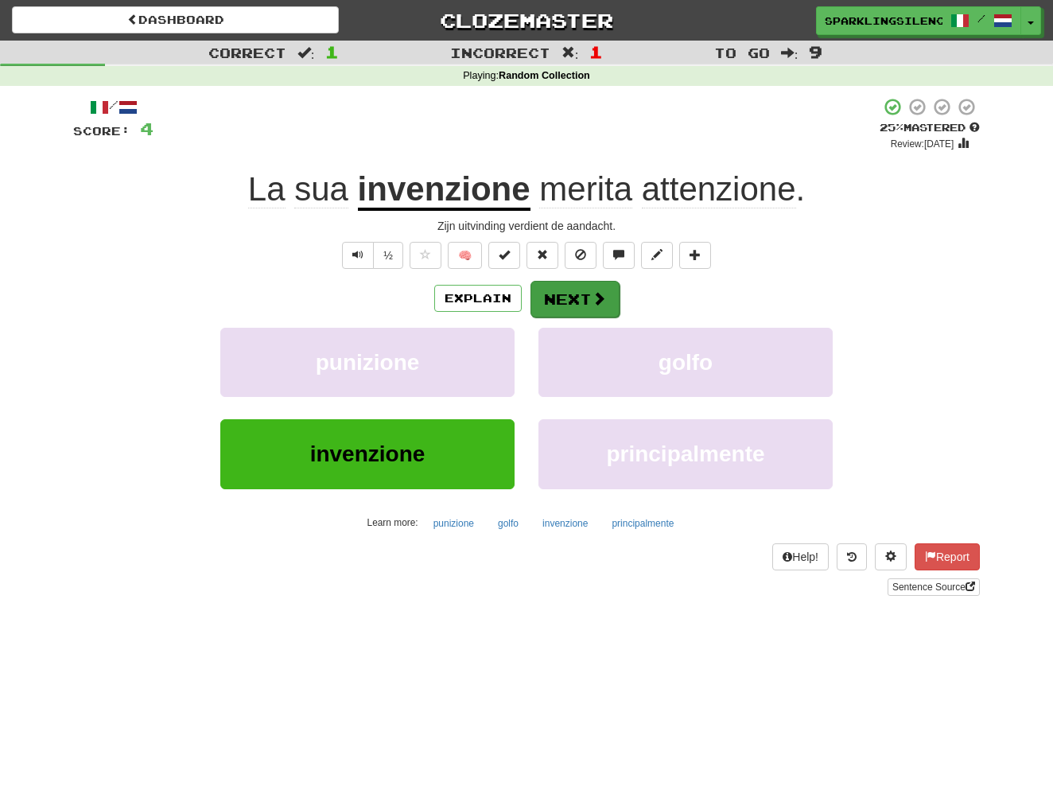
click at [575, 299] on button "Next" at bounding box center [575, 299] width 89 height 37
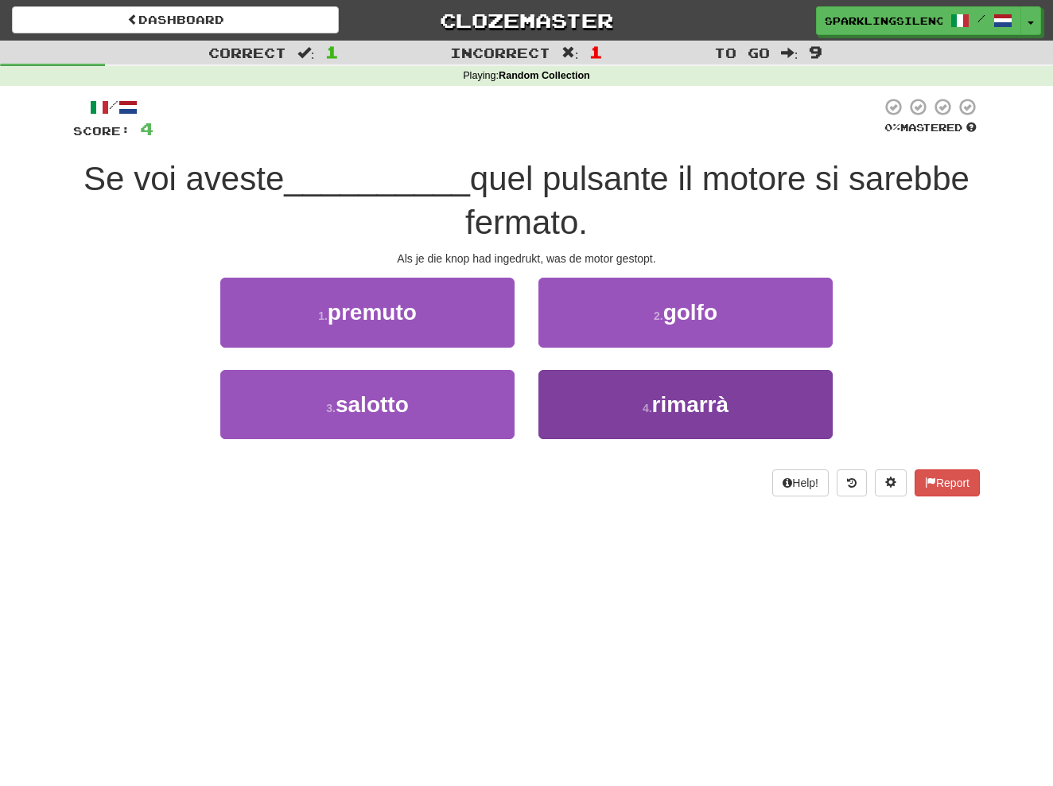
click at [693, 421] on button "4 . rimarrà" at bounding box center [686, 404] width 294 height 69
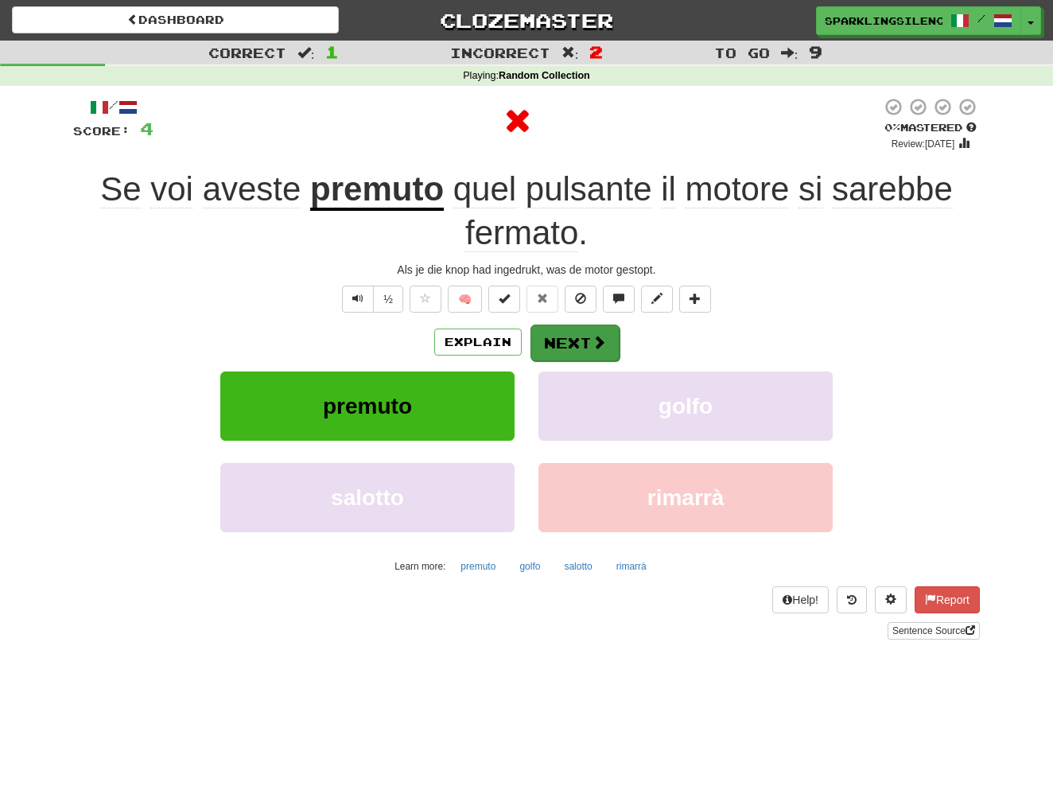
click at [581, 332] on button "Next" at bounding box center [575, 343] width 89 height 37
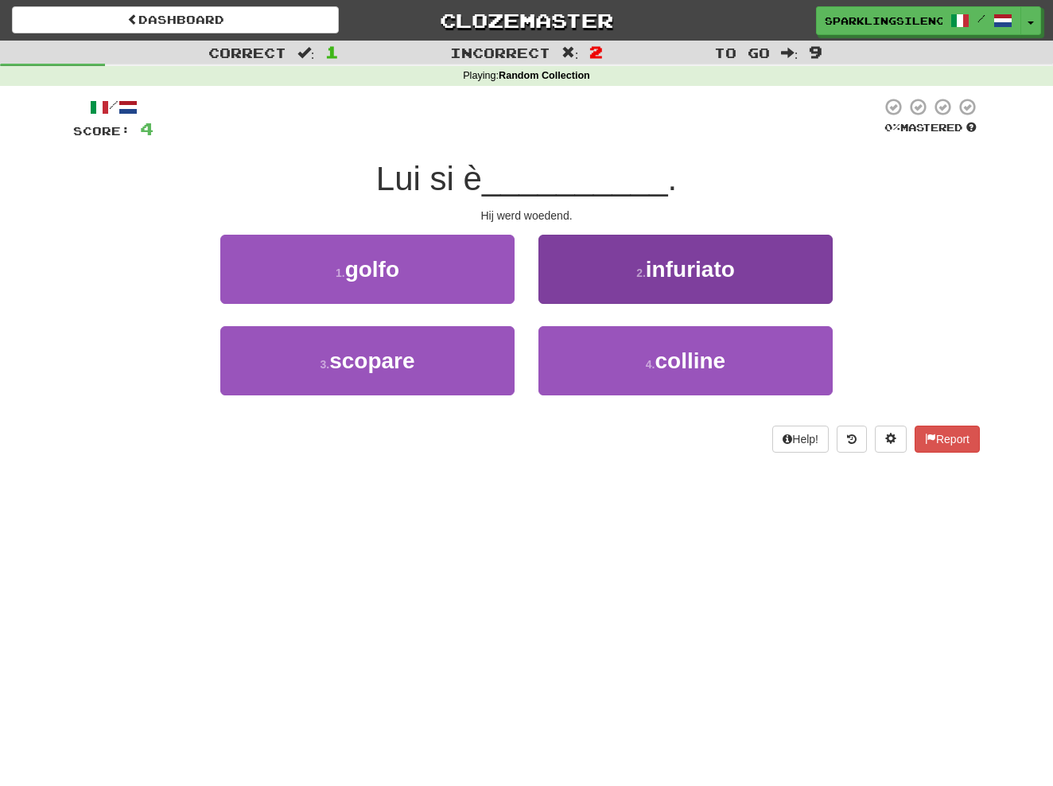
click at [678, 273] on span "infuriato" at bounding box center [690, 269] width 89 height 25
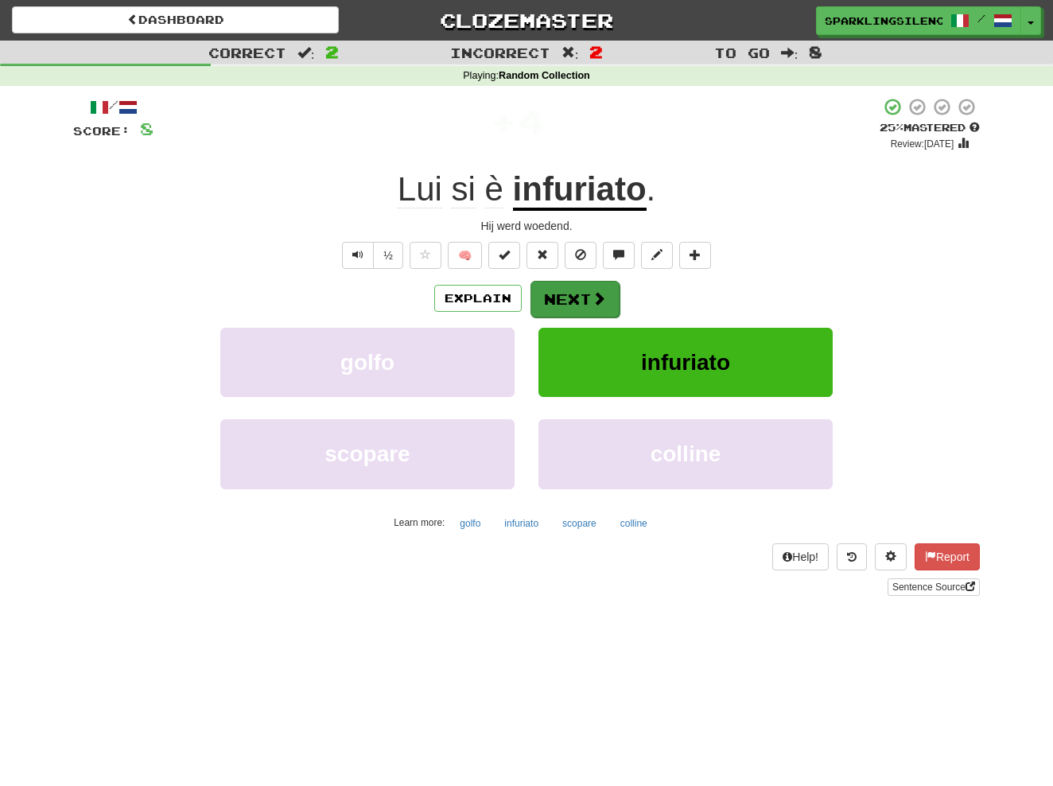
click at [585, 297] on button "Next" at bounding box center [575, 299] width 89 height 37
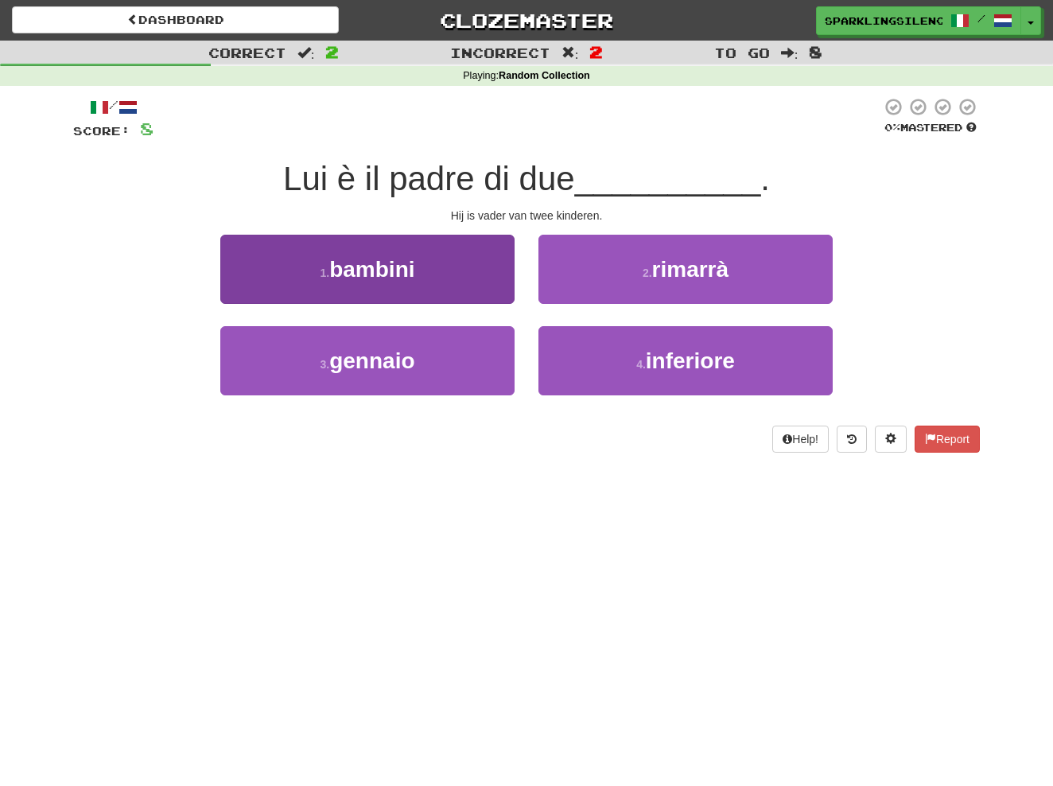
click at [410, 274] on span "bambini" at bounding box center [371, 269] width 85 height 25
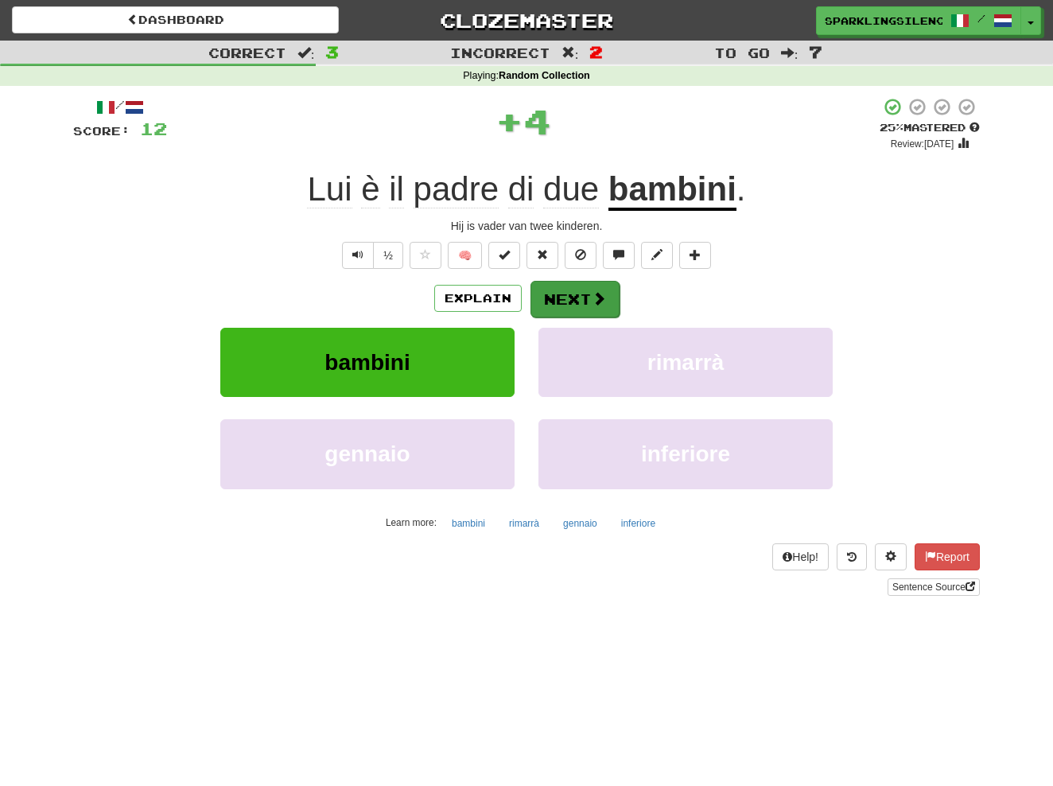
click at [597, 302] on span at bounding box center [599, 298] width 14 height 14
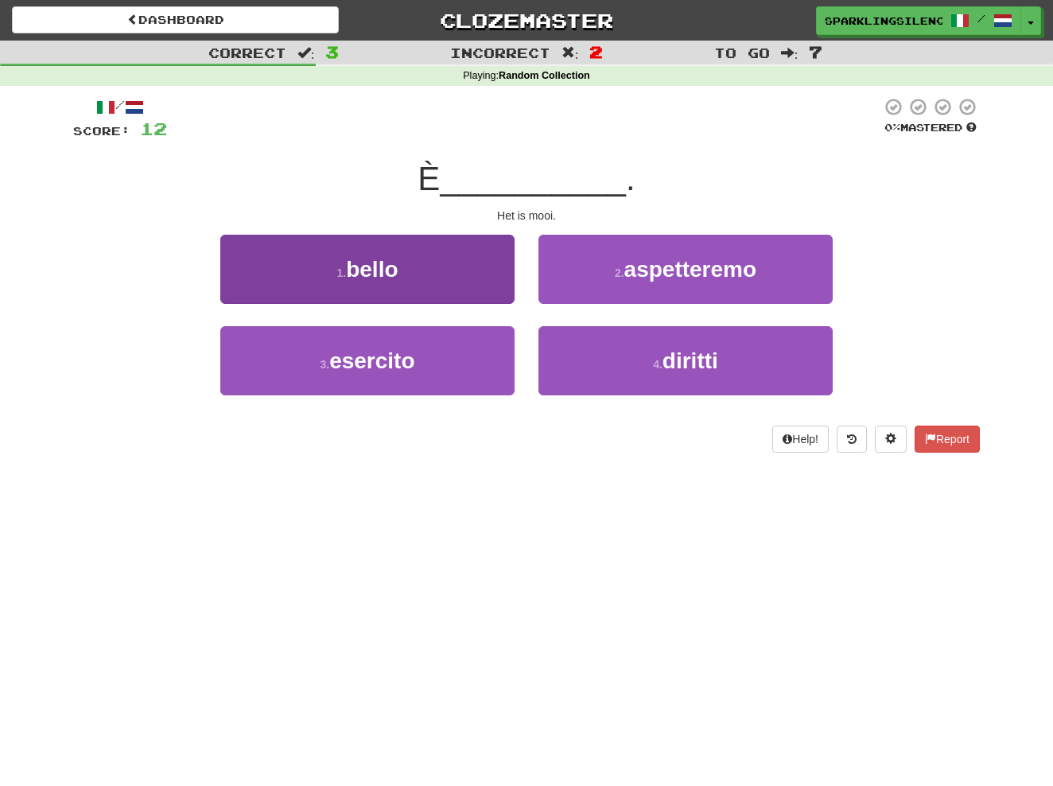
click at [458, 270] on button "1 . bello" at bounding box center [367, 269] width 294 height 69
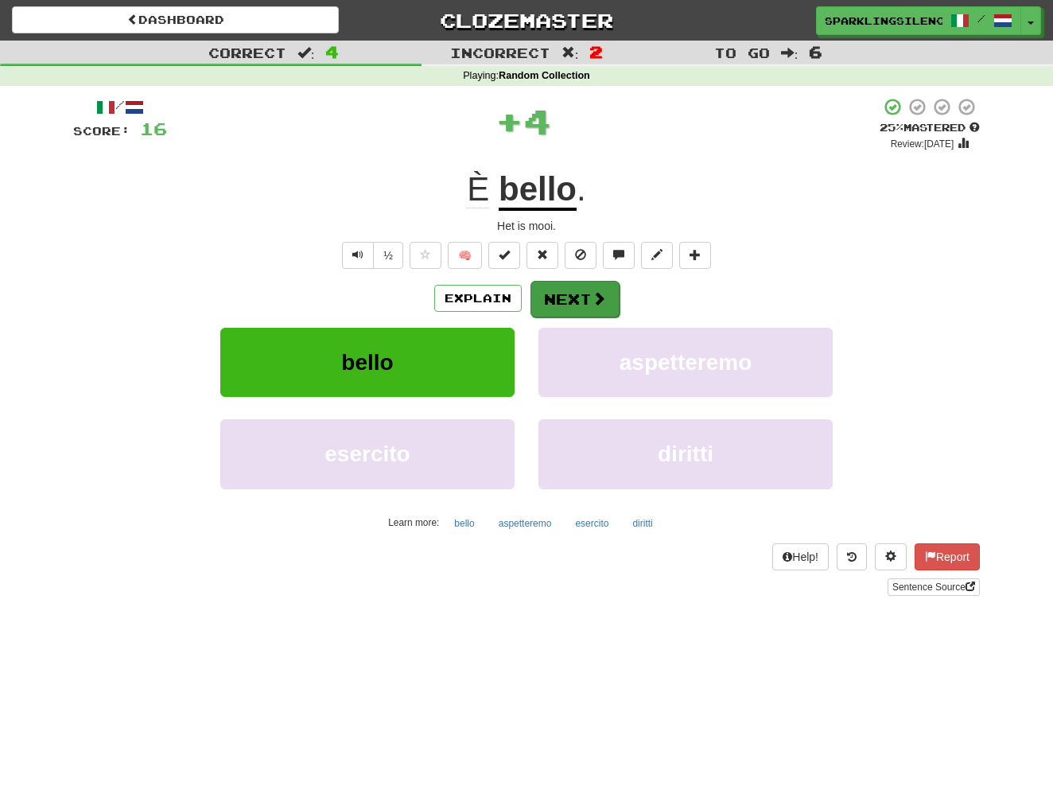
click at [572, 292] on button "Next" at bounding box center [575, 299] width 89 height 37
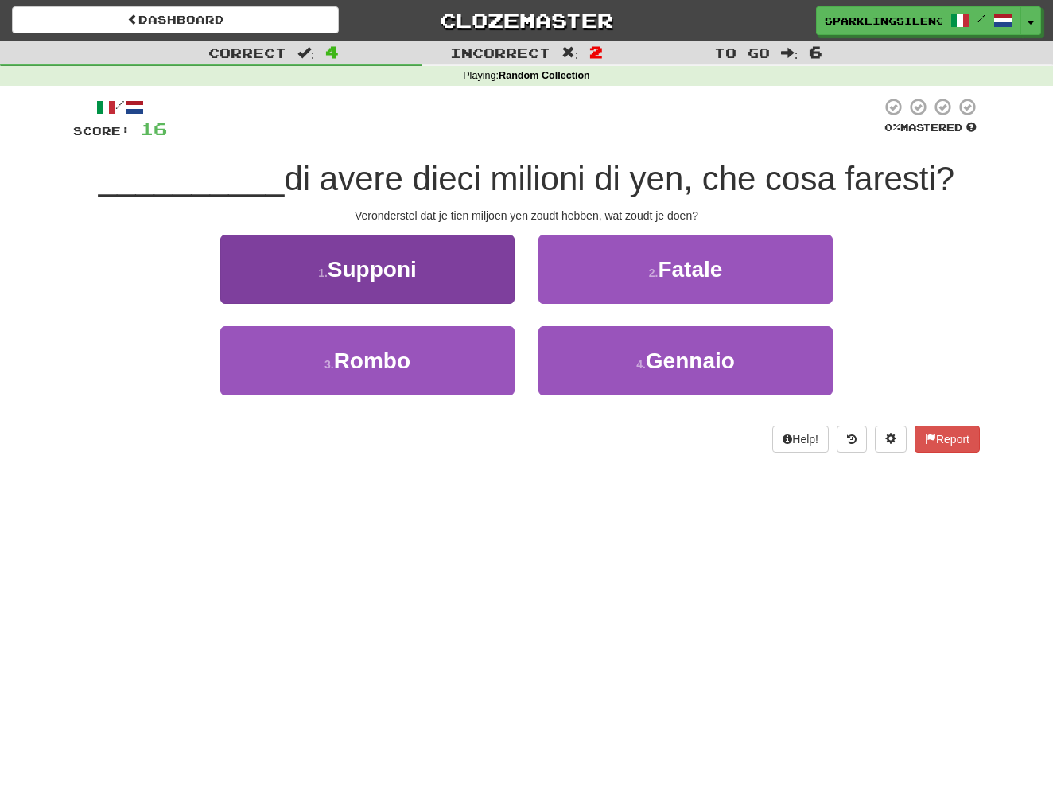
click at [408, 276] on span "Supponi" at bounding box center [372, 269] width 89 height 25
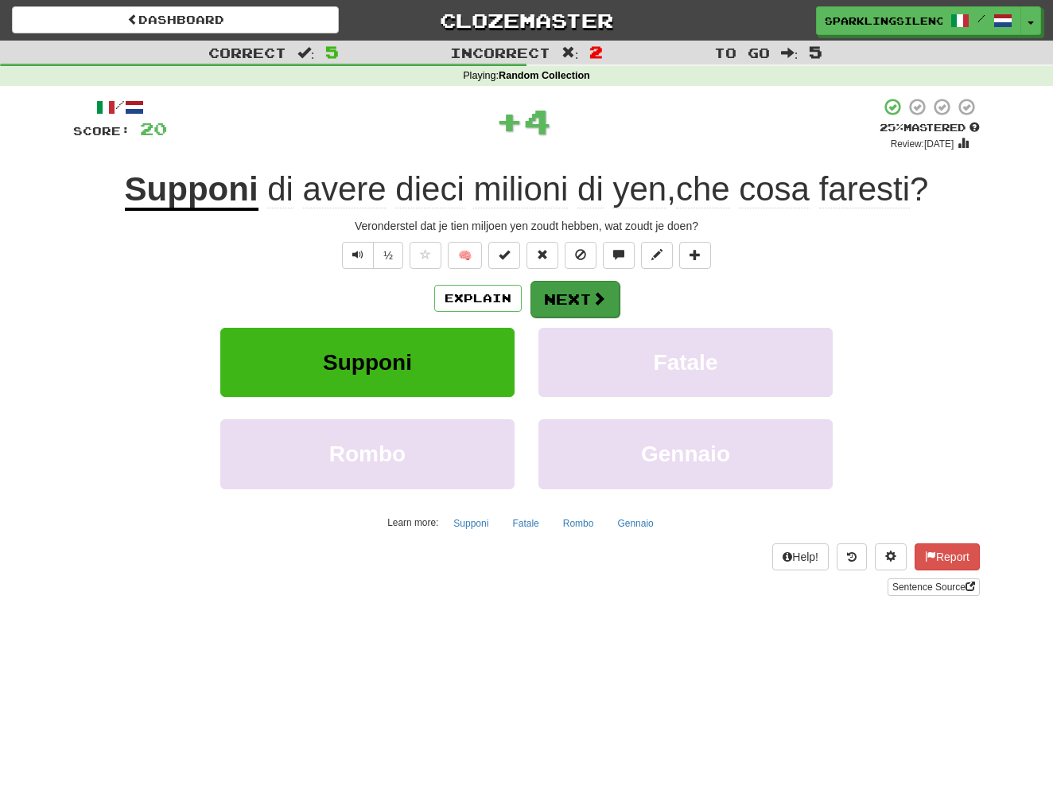
click at [611, 301] on button "Next" at bounding box center [575, 299] width 89 height 37
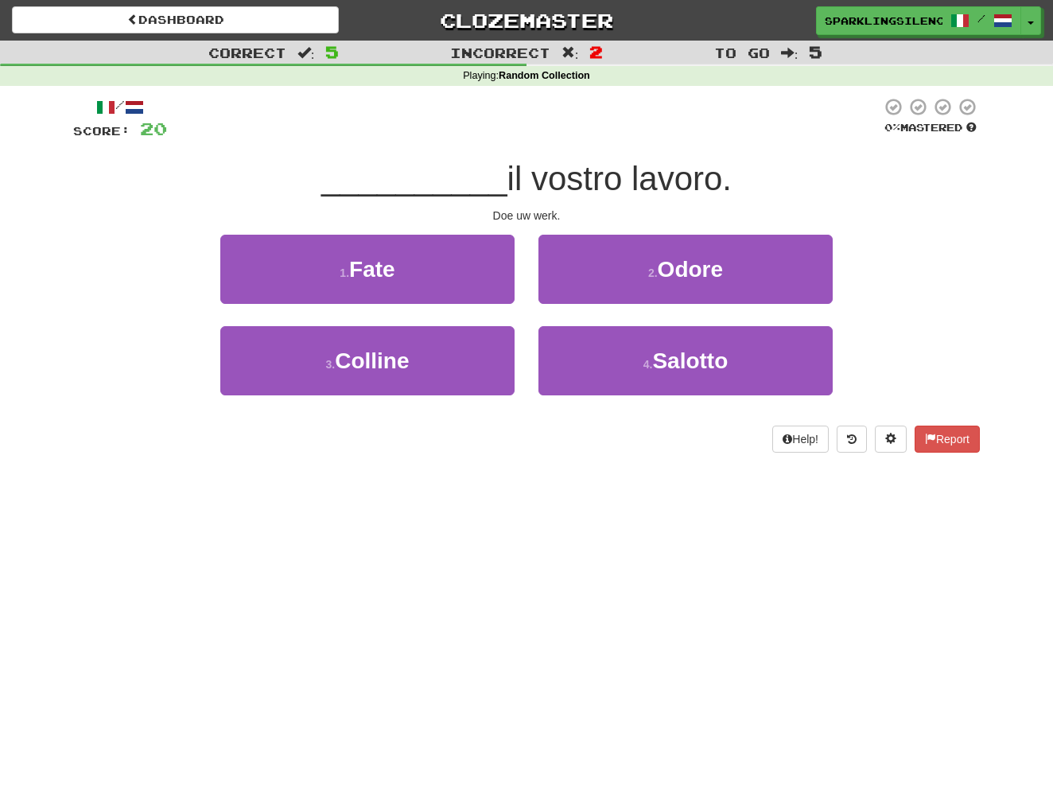
drag, startPoint x: 500, startPoint y: 168, endPoint x: 729, endPoint y: 169, distance: 229.1
click at [729, 169] on div "__________ il vostro lavoro." at bounding box center [526, 179] width 907 height 44
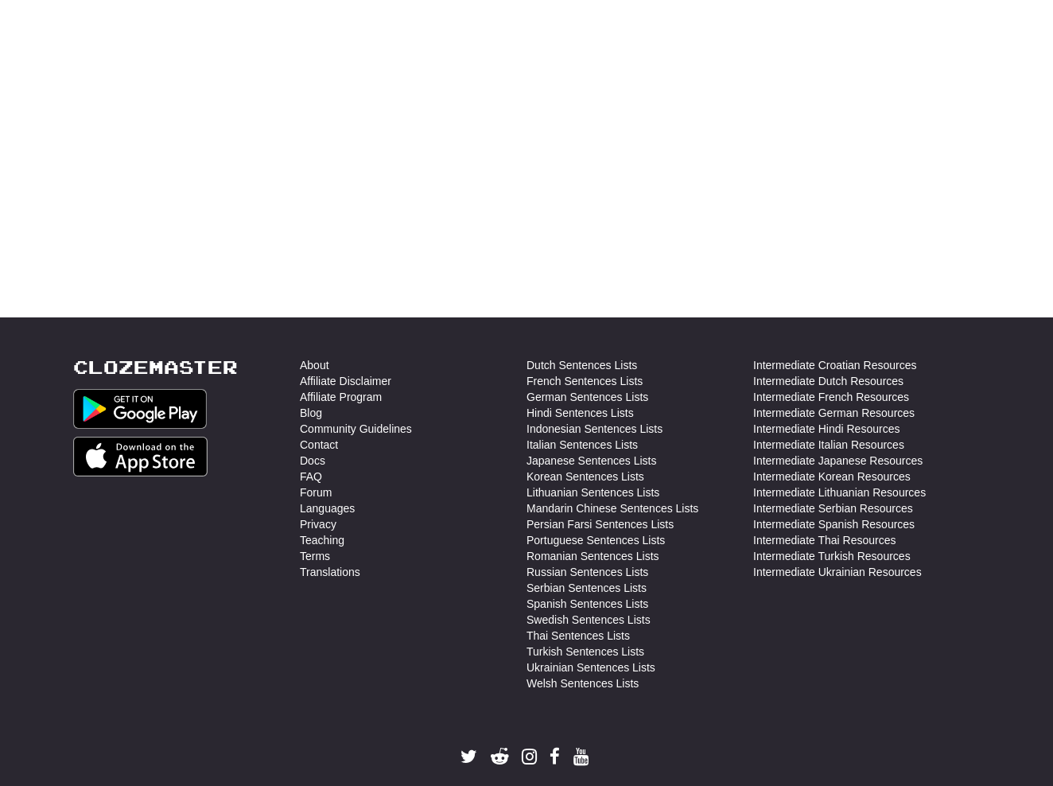
scroll to position [565, 0]
